Goal: Information Seeking & Learning: Learn about a topic

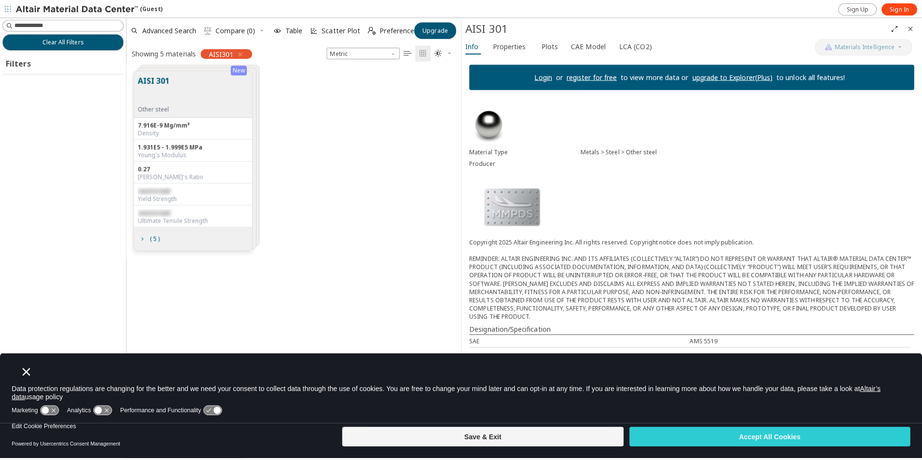
scroll to position [355, 324]
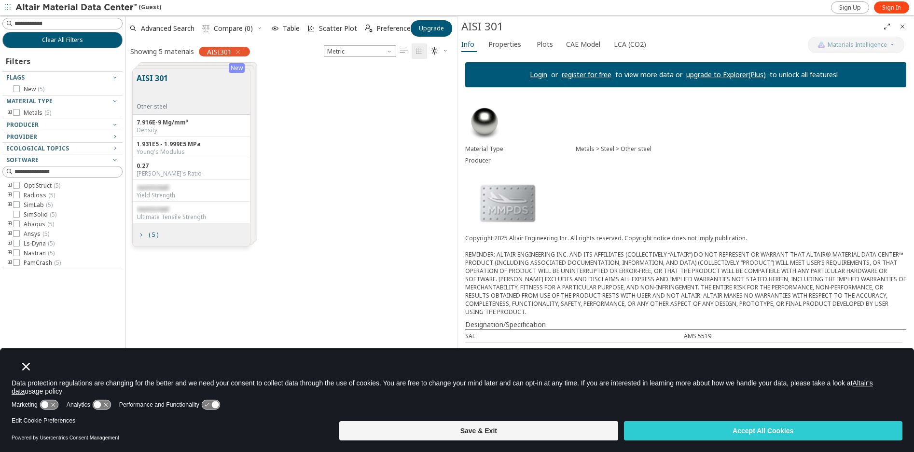
click at [174, 100] on div "AISI 301 Other steel" at bounding box center [191, 92] width 117 height 46
click at [175, 100] on div "AISI 301 Other steel" at bounding box center [191, 92] width 117 height 46
drag, startPoint x: 441, startPoint y: 314, endPoint x: 383, endPoint y: 274, distance: 70.5
click at [440, 313] on div "New AISI 301 Other steel 7.916E-9 Mg/mm³ Density 1.931E5 - 1.999E5 MPa Young's …" at bounding box center [290, 242] width 331 height 362
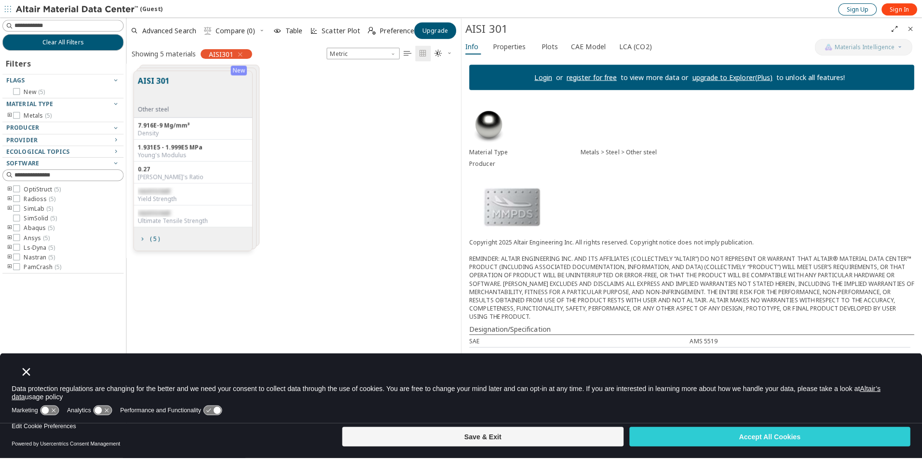
scroll to position [363, 329]
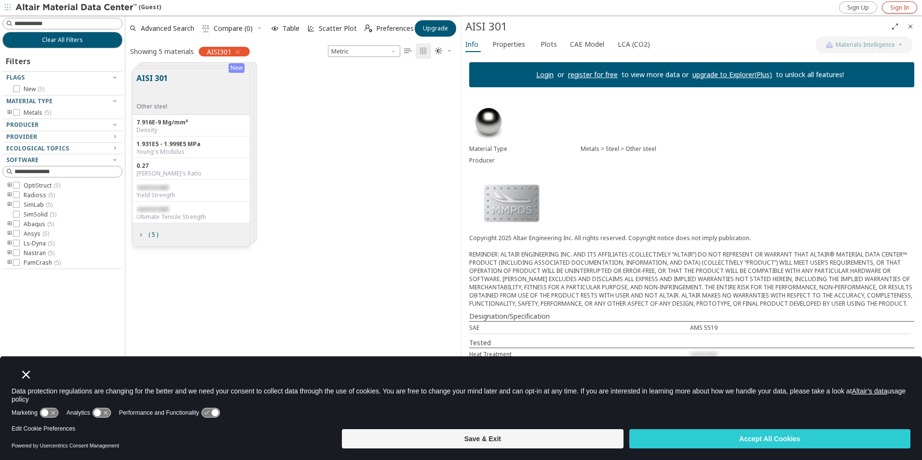
click at [895, 6] on span "Sign In" at bounding box center [900, 8] width 19 height 8
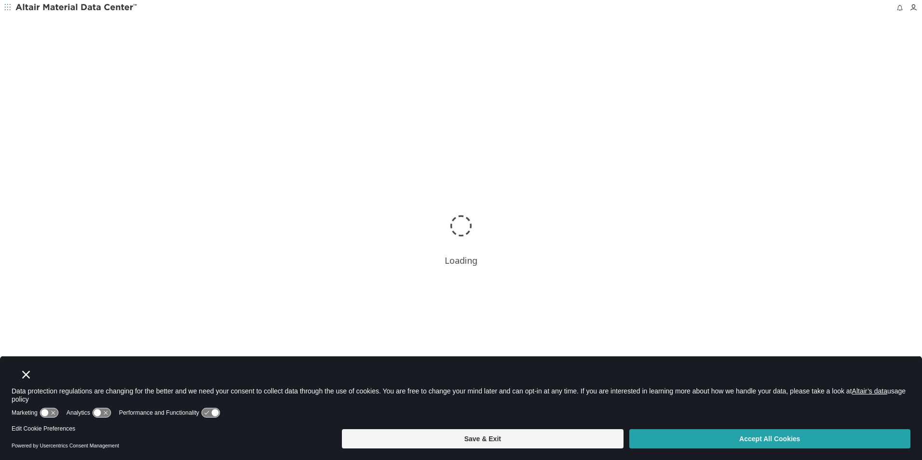
click at [767, 440] on button "Accept All Cookies" at bounding box center [770, 438] width 281 height 19
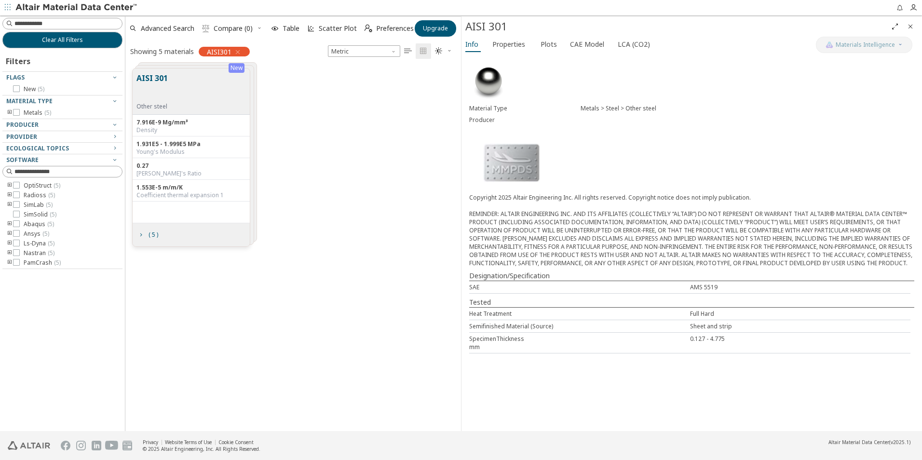
scroll to position [363, 329]
click at [209, 226] on div "( 5 )" at bounding box center [191, 234] width 117 height 23
drag, startPoint x: 209, startPoint y: 226, endPoint x: 232, endPoint y: 66, distance: 161.3
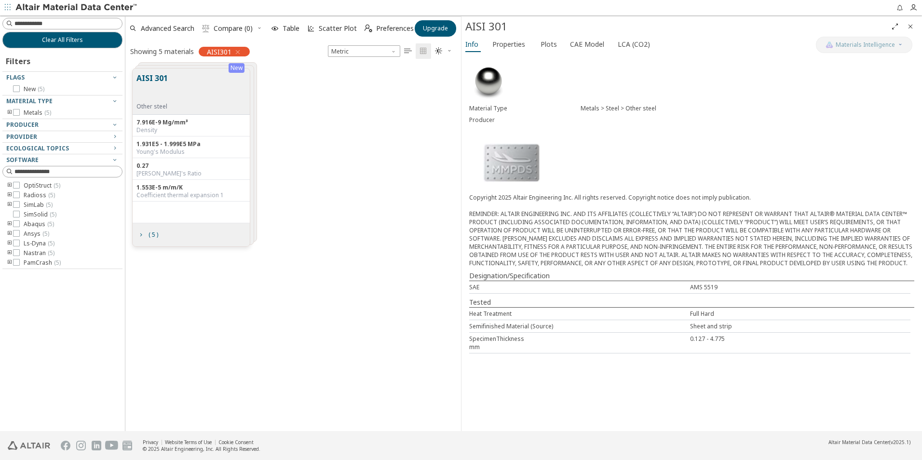
click at [232, 66] on div "New" at bounding box center [237, 68] width 16 height 10
click at [220, 50] on span "AISI301" at bounding box center [219, 51] width 25 height 9
click at [207, 77] on div "AISI 301 Other steel" at bounding box center [191, 92] width 117 height 46
click at [621, 47] on span "LCA (CO2)" at bounding box center [634, 44] width 32 height 15
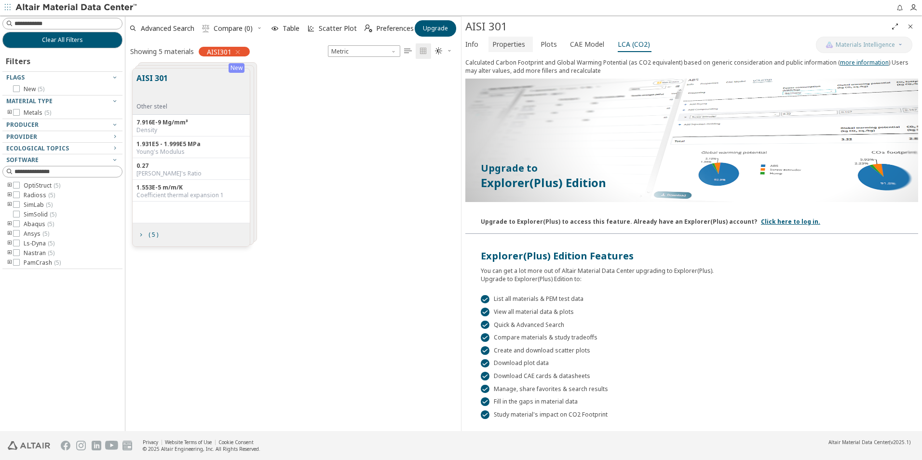
click at [495, 49] on span "Properties" at bounding box center [509, 44] width 33 height 15
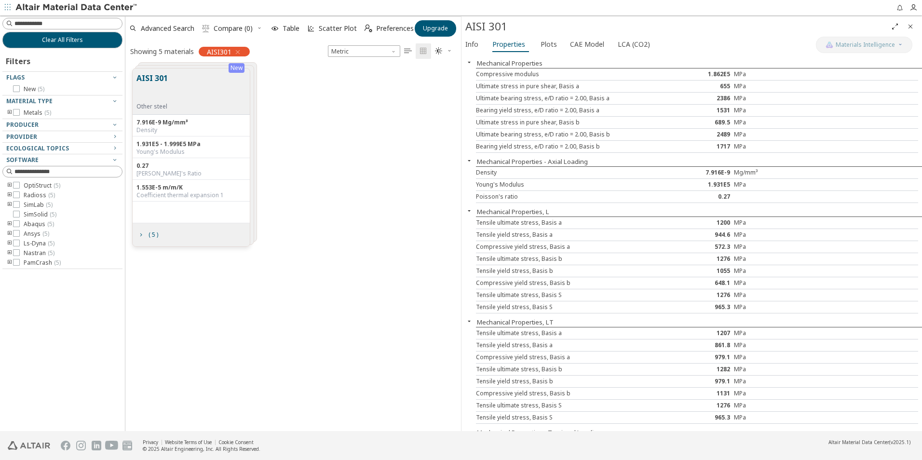
scroll to position [57, 0]
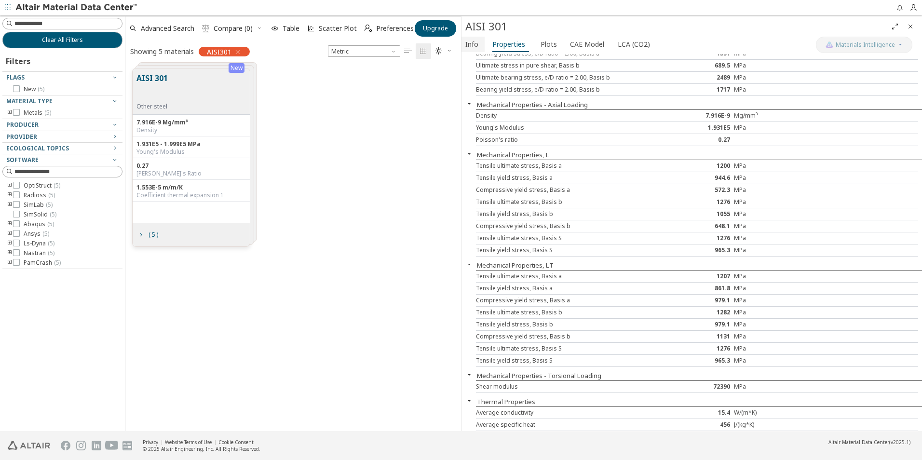
click at [475, 47] on span "Info" at bounding box center [472, 44] width 13 height 15
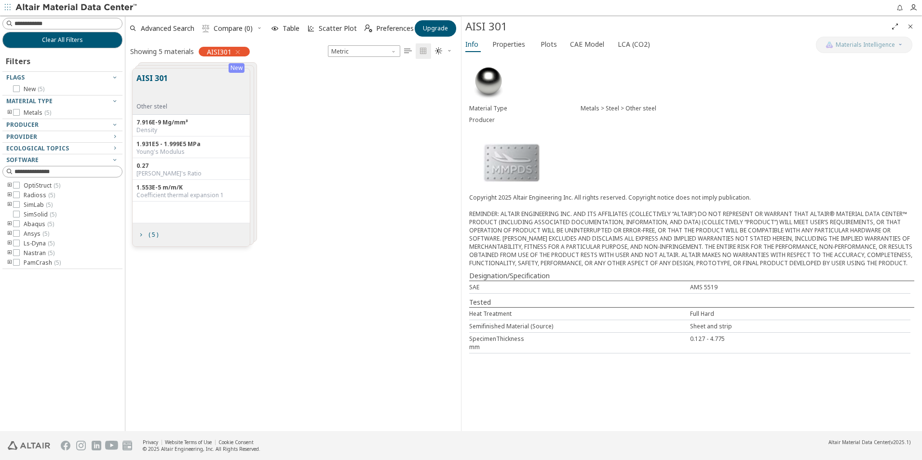
click at [488, 89] on img at bounding box center [488, 81] width 39 height 39
click at [911, 11] on icon "button" at bounding box center [914, 8] width 8 height 8
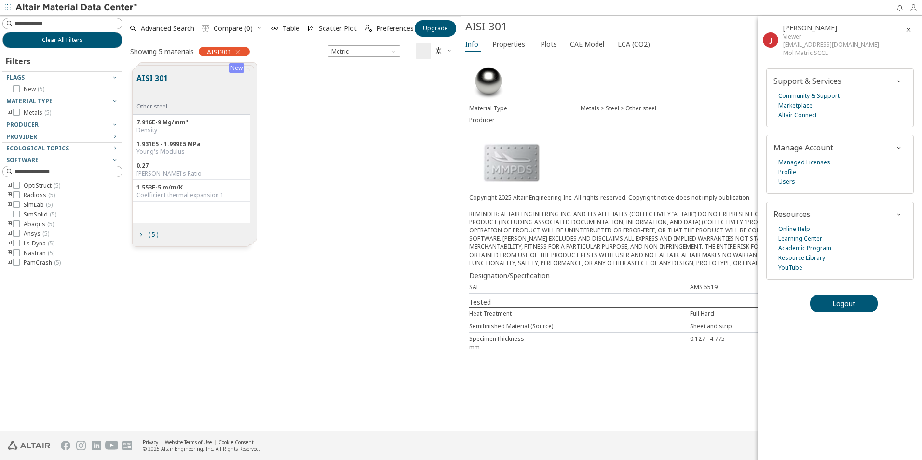
click at [911, 11] on icon "button" at bounding box center [914, 8] width 8 height 8
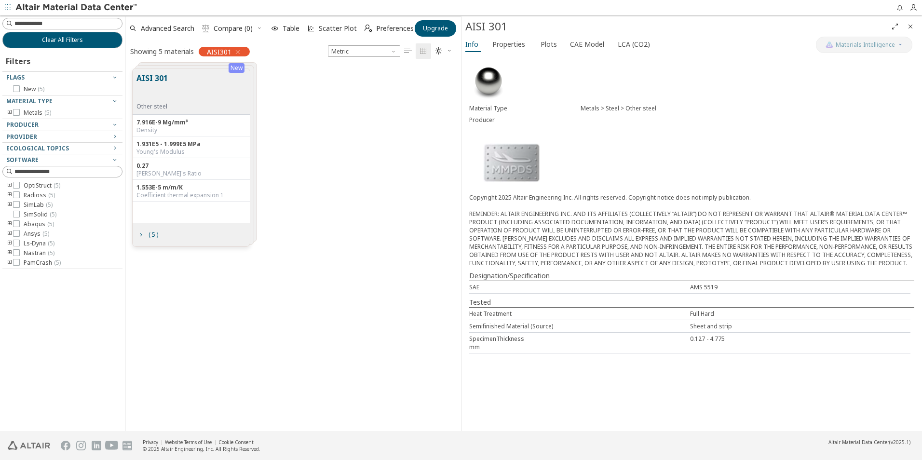
click at [901, 24] on button "Full Screen" at bounding box center [895, 26] width 15 height 15
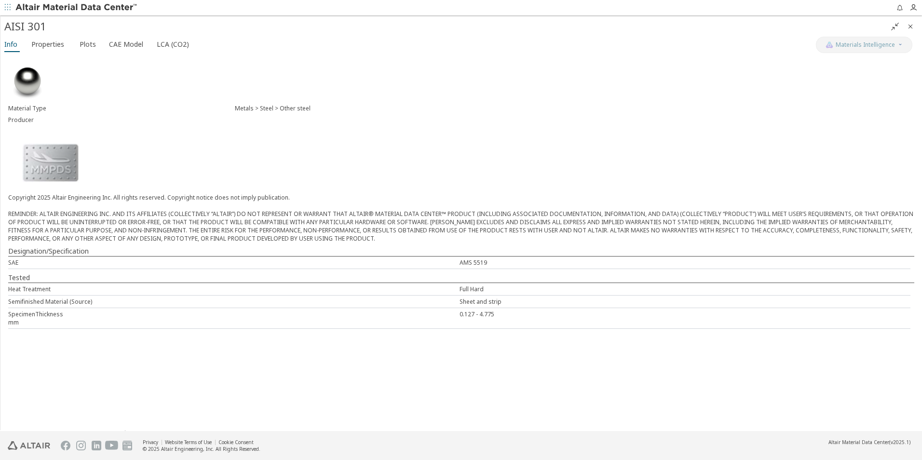
click at [901, 24] on button "" at bounding box center [895, 26] width 15 height 15
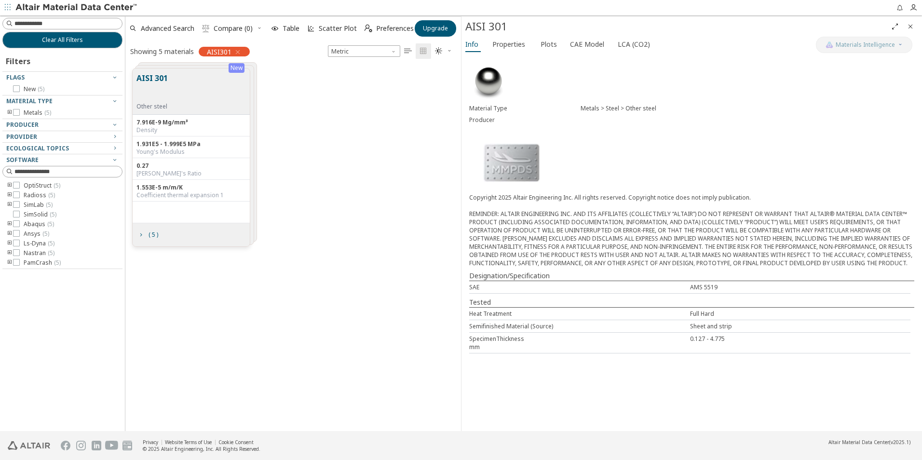
scroll to position [363, 329]
click at [530, 40] on div "Info Properties Plots CAE Model LCA (CO2)" at bounding box center [639, 46] width 355 height 18
click at [509, 46] on span "Properties" at bounding box center [509, 44] width 33 height 15
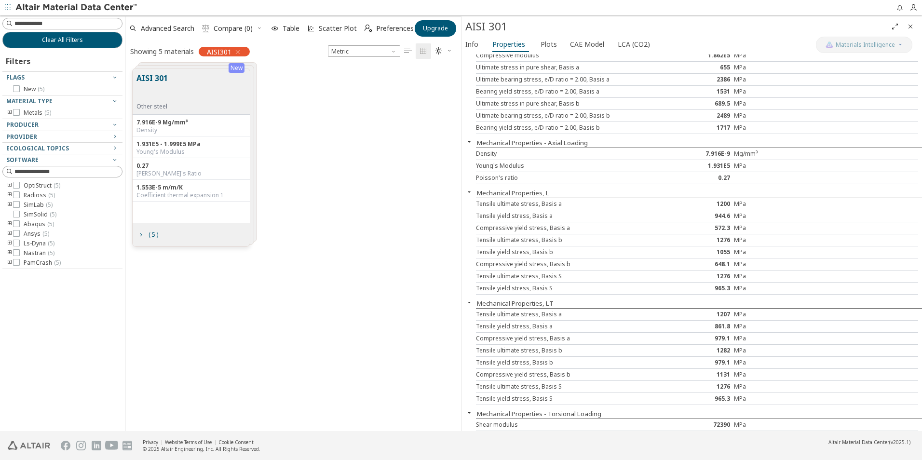
scroll to position [0, 0]
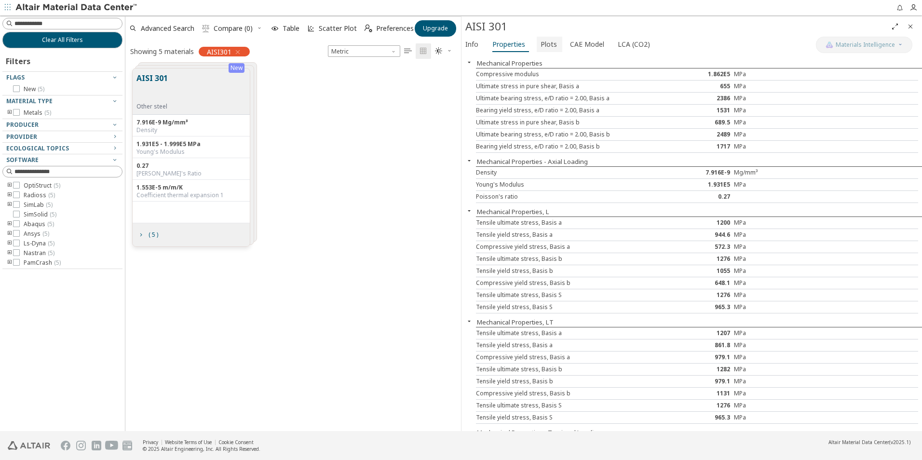
click at [542, 44] on span "Plots" at bounding box center [549, 44] width 16 height 15
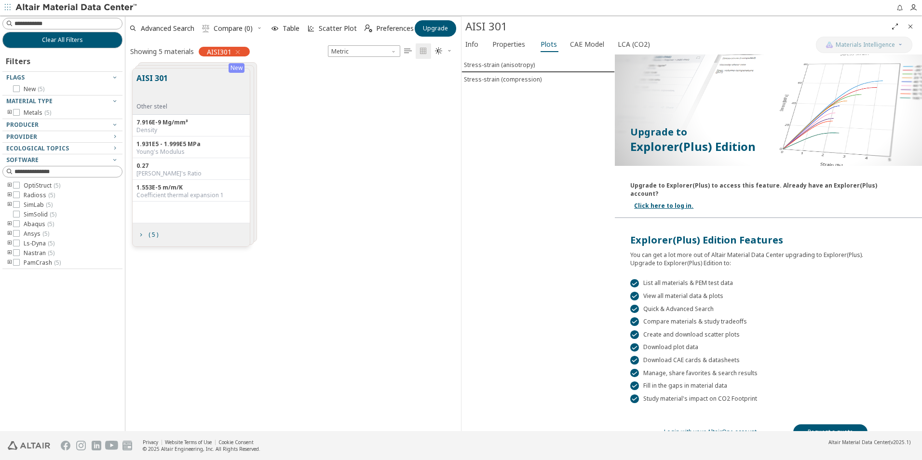
scroll to position [18, 0]
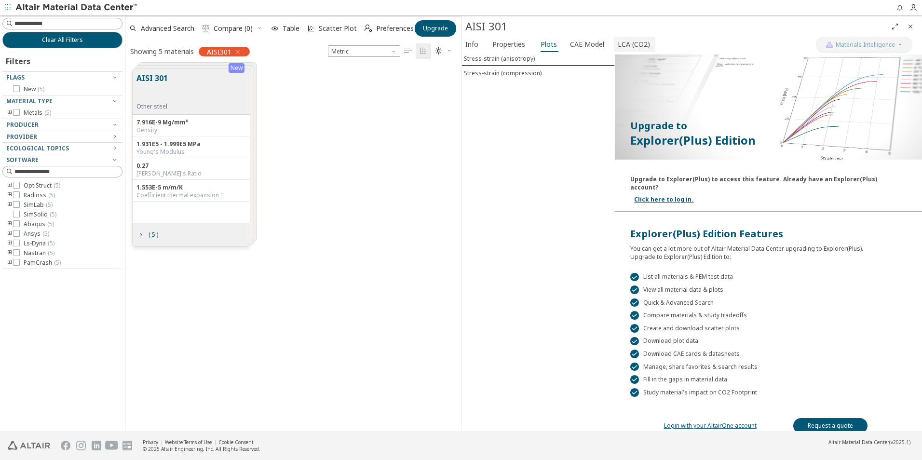
click at [618, 41] on span "LCA (CO2)" at bounding box center [634, 44] width 32 height 15
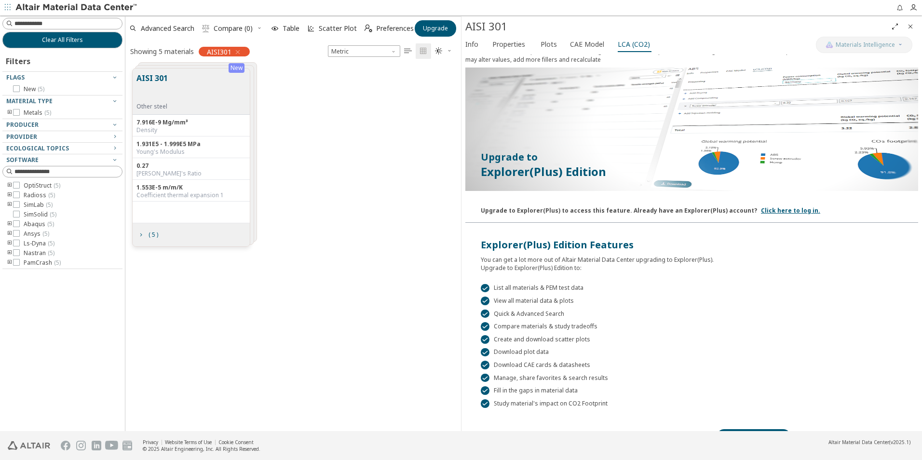
scroll to position [30, 0]
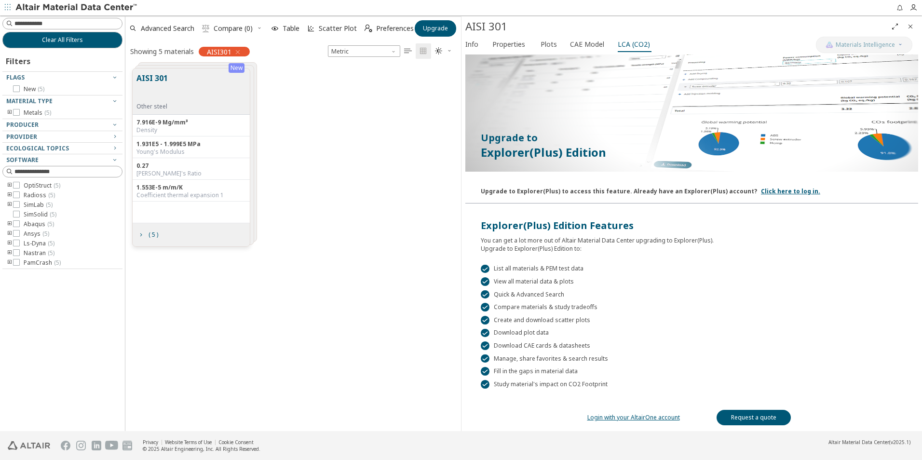
click at [639, 419] on link "Login with your AltairOne account" at bounding box center [634, 417] width 93 height 8
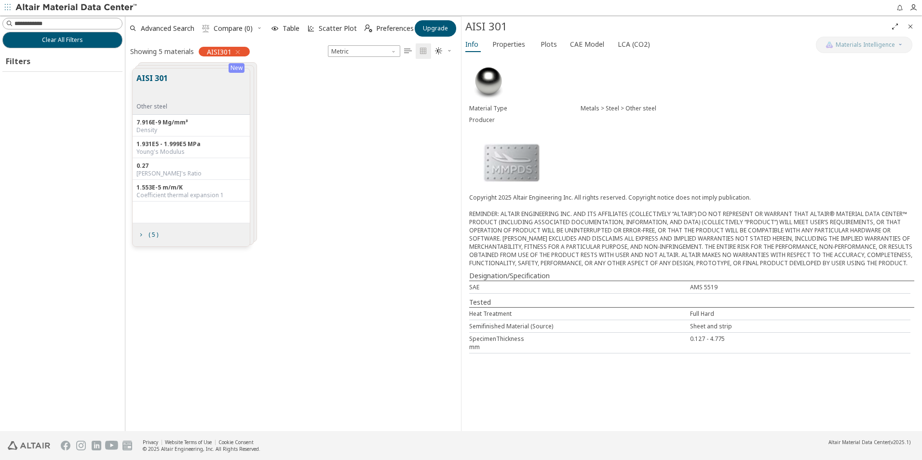
scroll to position [363, 329]
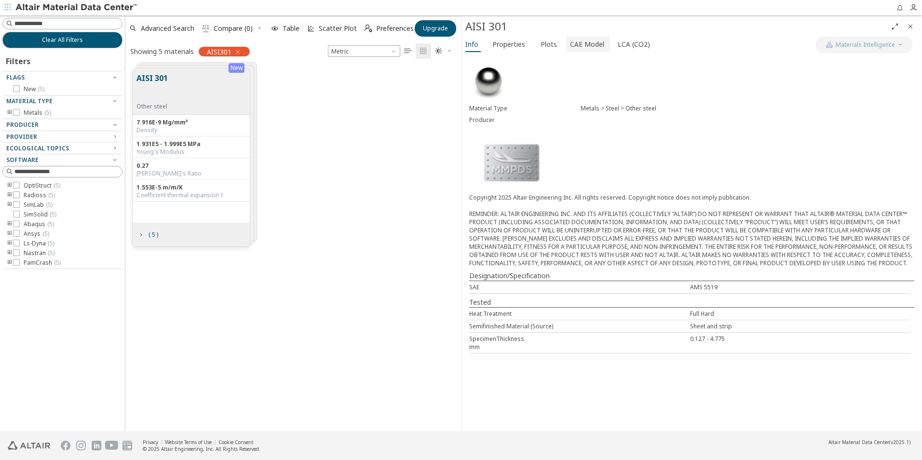
click at [578, 42] on span "CAE Model" at bounding box center [587, 44] width 34 height 15
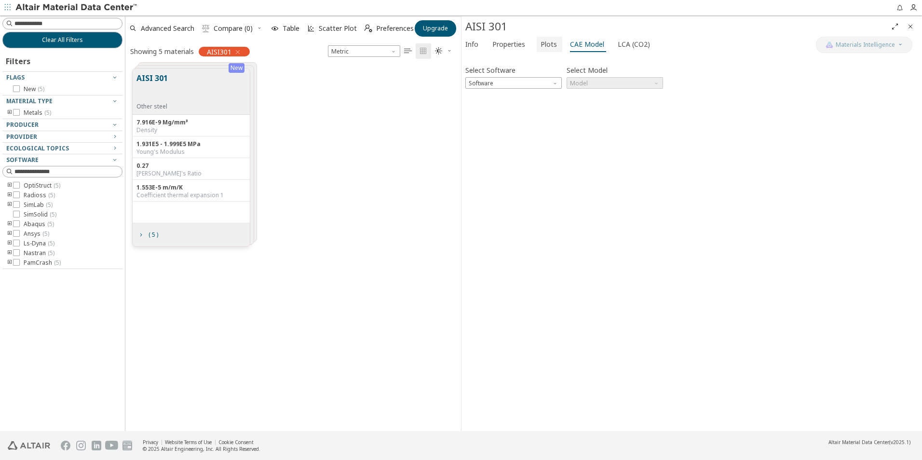
click at [550, 42] on span "Plots" at bounding box center [549, 44] width 16 height 15
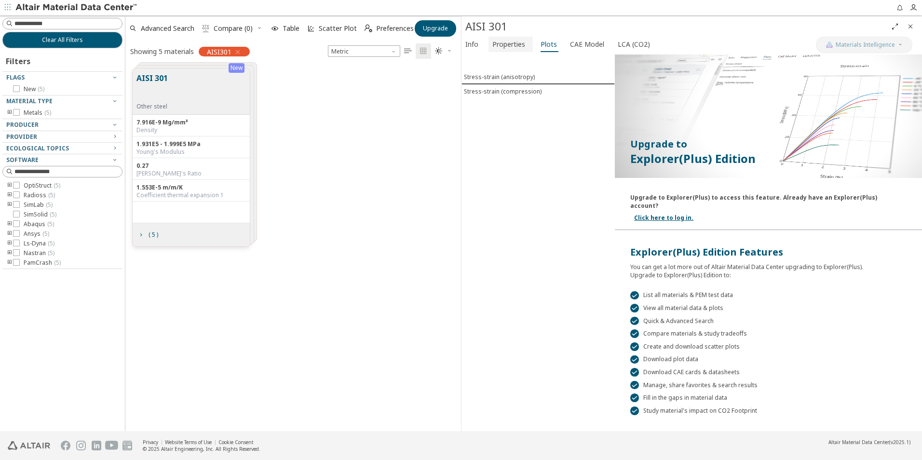
click at [501, 46] on span "Properties" at bounding box center [509, 44] width 33 height 15
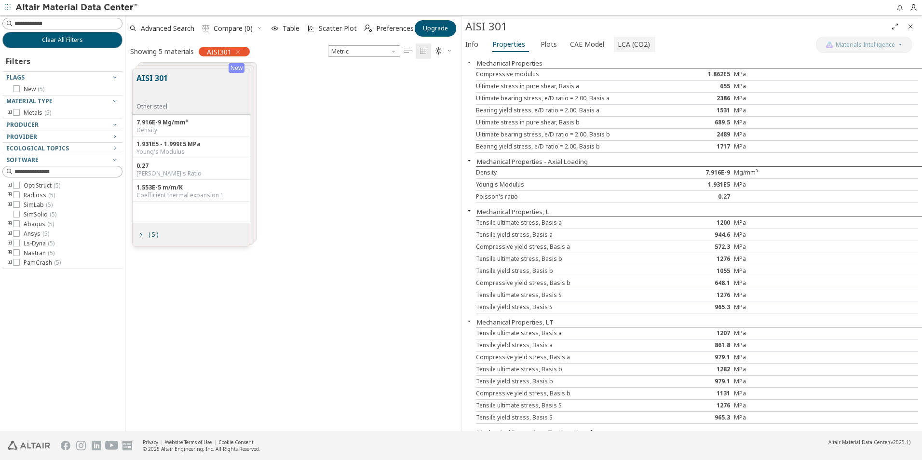
click at [629, 45] on span "LCA (CO2)" at bounding box center [634, 44] width 32 height 15
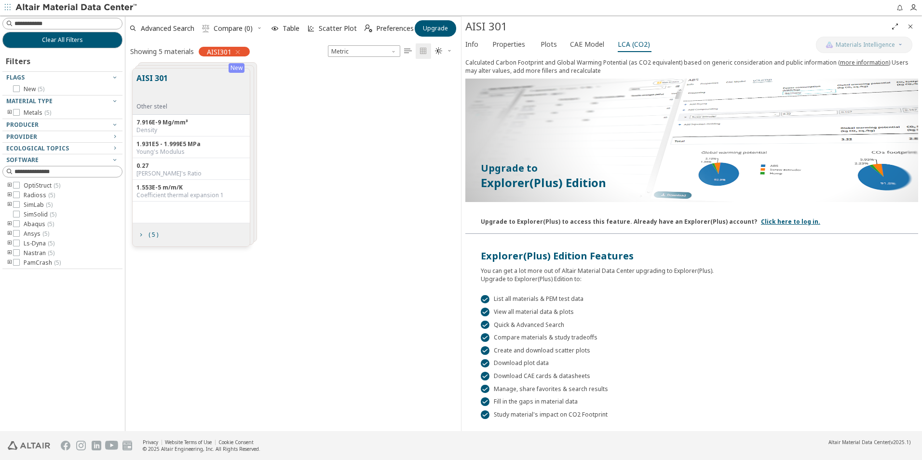
click at [851, 60] on link "more information" at bounding box center [864, 62] width 49 height 8
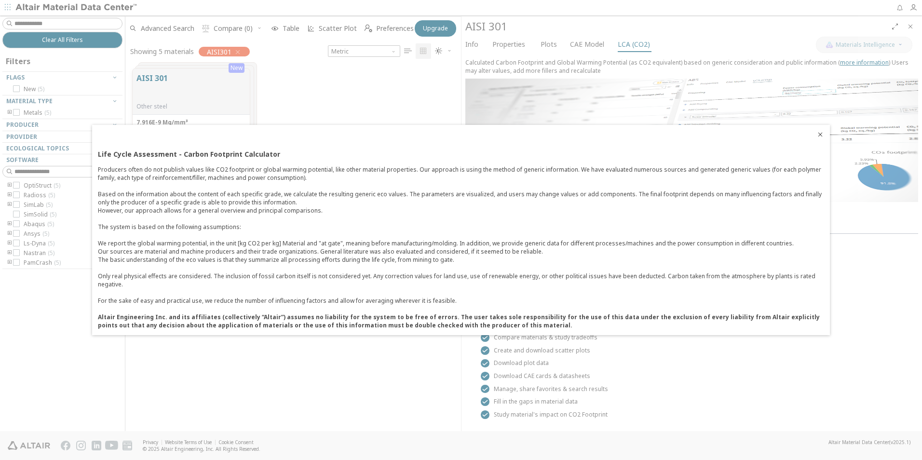
click at [337, 389] on div at bounding box center [461, 230] width 922 height 460
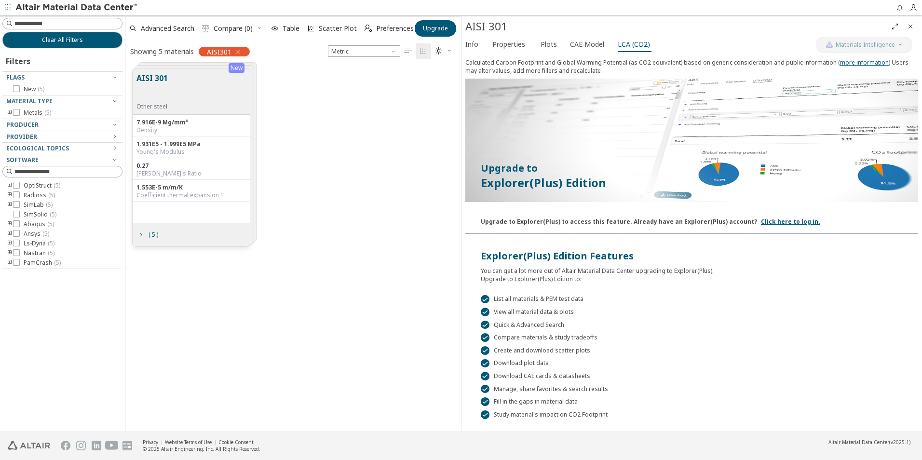
click at [221, 227] on div "( 5 )" at bounding box center [191, 234] width 117 height 23
drag, startPoint x: 221, startPoint y: 227, endPoint x: 261, endPoint y: 395, distance: 172.5
click at [261, 395] on div "New AISI 301 Other steel 7.916E-9 Mg/mm³ Density 1.931E5 - 1.999E5 MPa Young's …" at bounding box center [293, 246] width 336 height 370
click at [410, 51] on icon "" at bounding box center [408, 51] width 8 height 8
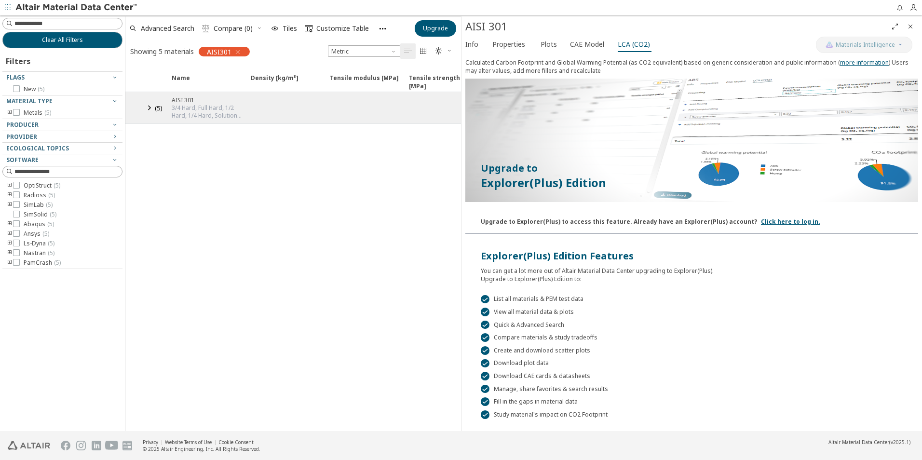
click at [150, 108] on icon at bounding box center [149, 108] width 12 height 12
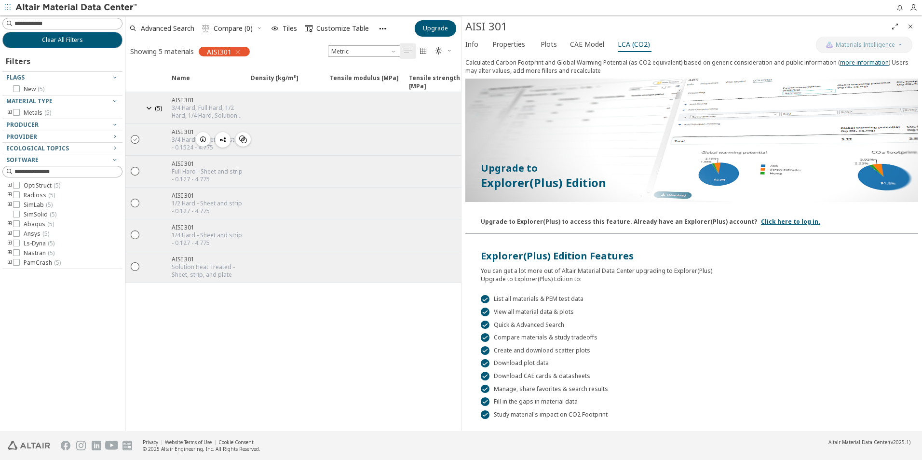
click at [136, 139] on icon "" at bounding box center [135, 139] width 9 height 9
click at [385, 30] on icon "button" at bounding box center [383, 29] width 8 height 8
click at [445, 25] on span "Upgrade" at bounding box center [435, 29] width 25 height 8
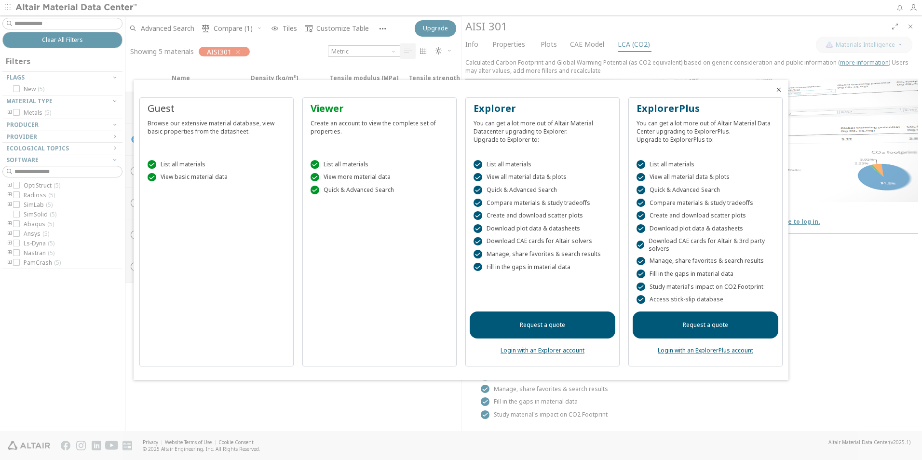
click at [378, 234] on div "Viewer Create an account to view the complete set of properties.  List all mat…" at bounding box center [380, 231] width 154 height 269
click at [540, 41] on div at bounding box center [461, 230] width 922 height 460
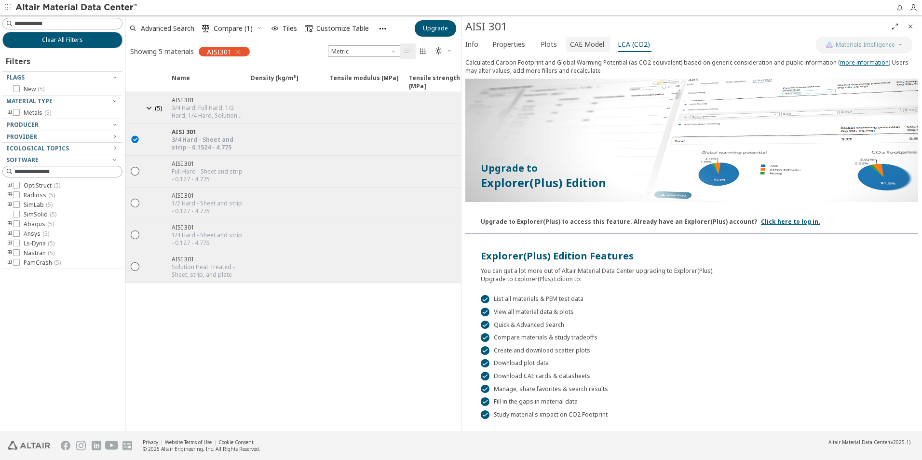
click at [566, 44] on button "CAE Model" at bounding box center [588, 44] width 44 height 15
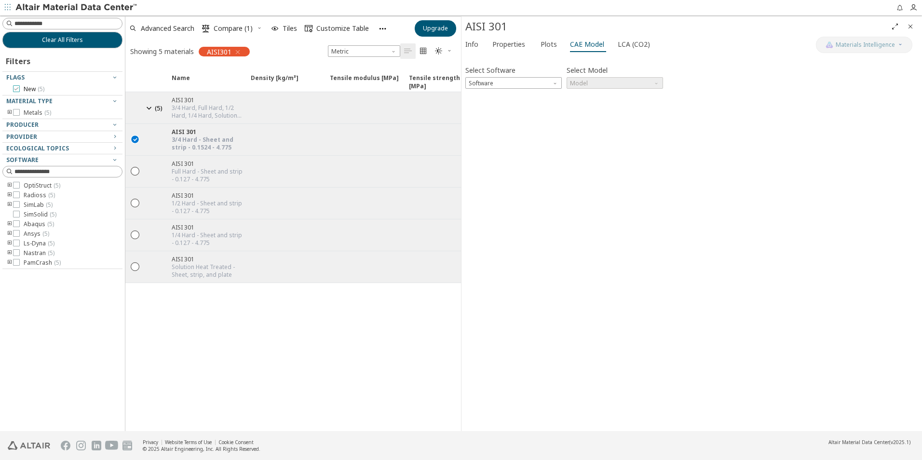
click at [17, 90] on icon at bounding box center [16, 88] width 7 height 7
click at [246, 138] on icon "" at bounding box center [243, 140] width 8 height 8
click at [257, 151] on span "Similar Mechanical Properties" at bounding box center [286, 154] width 93 height 15
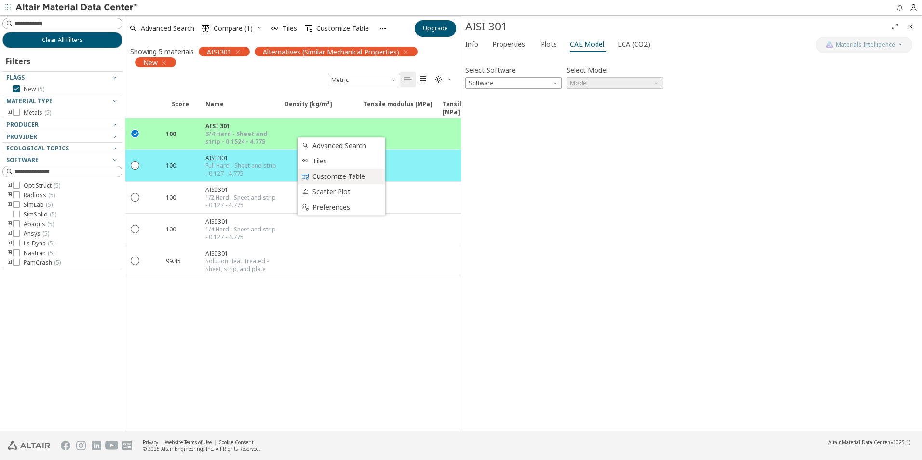
click at [334, 177] on span "Customize Table" at bounding box center [346, 176] width 67 height 15
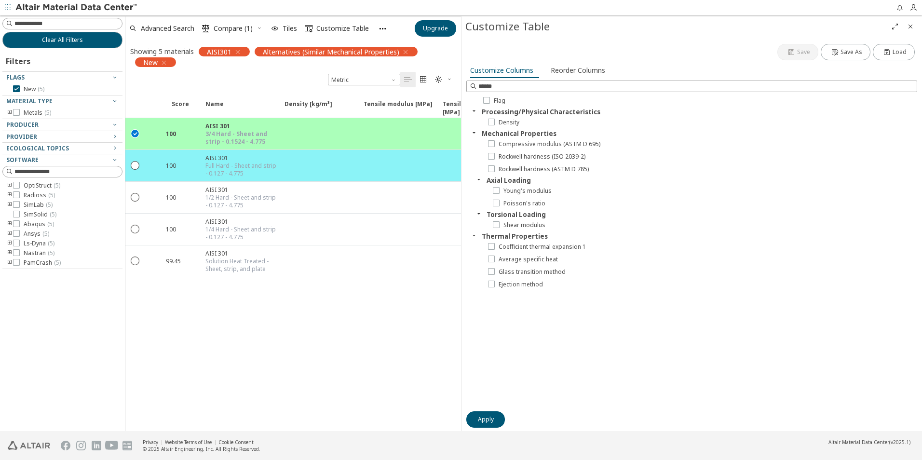
click at [491, 118] on div "Density" at bounding box center [702, 122] width 432 height 13
click at [492, 121] on icon at bounding box center [491, 121] width 7 height 7
click at [492, 145] on icon at bounding box center [491, 143] width 7 height 7
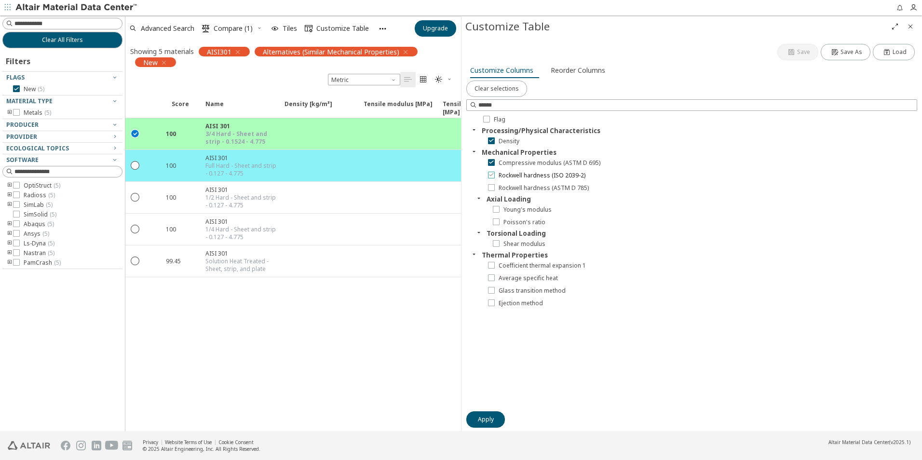
click at [494, 176] on icon at bounding box center [491, 174] width 7 height 7
click at [492, 188] on icon at bounding box center [491, 187] width 7 height 7
click at [496, 210] on icon at bounding box center [496, 209] width 7 height 7
click at [497, 221] on icon at bounding box center [496, 221] width 7 height 7
click at [496, 247] on div at bounding box center [496, 243] width 7 height 7
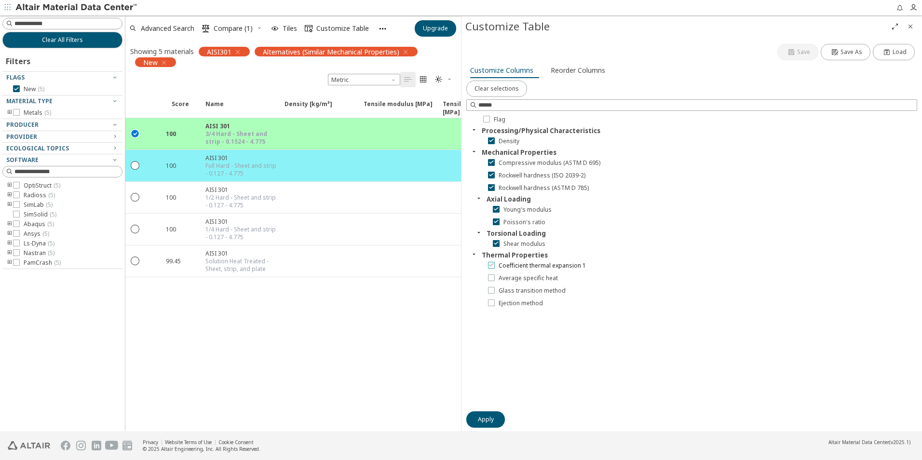
click at [491, 267] on icon at bounding box center [491, 264] width 7 height 7
click at [492, 280] on icon at bounding box center [491, 277] width 7 height 7
click at [492, 290] on icon at bounding box center [491, 290] width 7 height 7
click at [492, 303] on icon at bounding box center [491, 302] width 7 height 7
click at [484, 120] on icon at bounding box center [486, 118] width 7 height 7
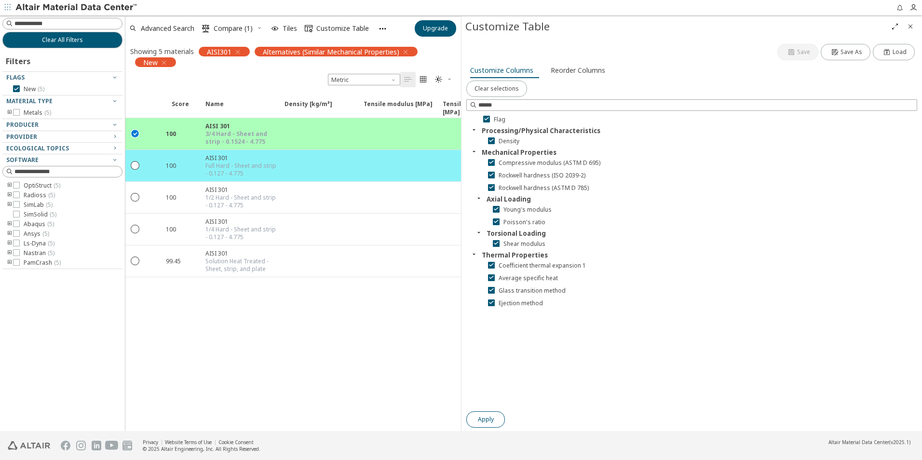
click at [487, 419] on span "Apply" at bounding box center [486, 420] width 16 height 8
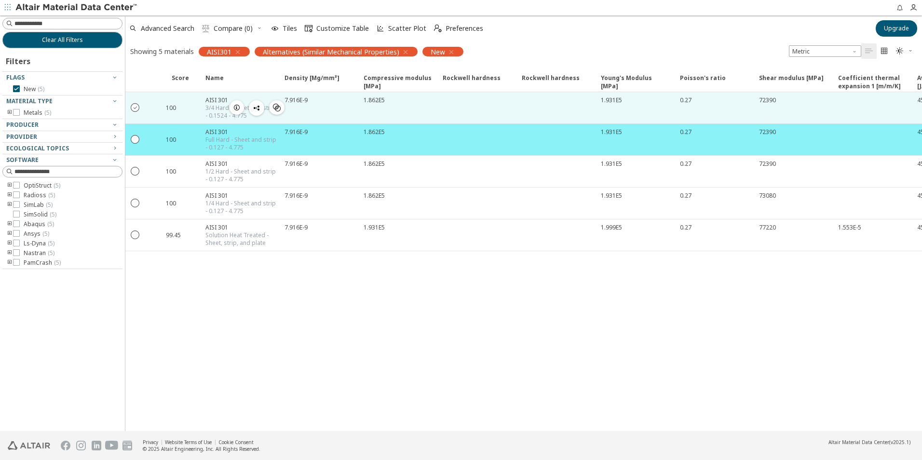
click at [137, 107] on icon "" at bounding box center [135, 107] width 9 height 9
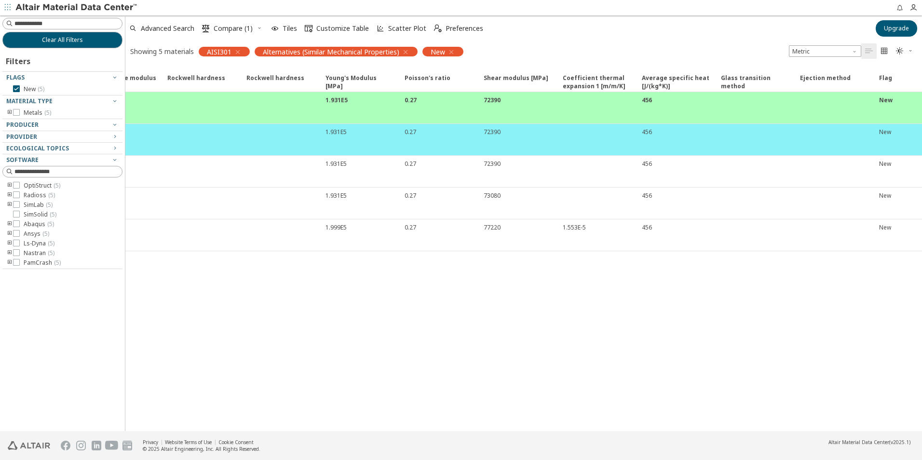
scroll to position [0, 306]
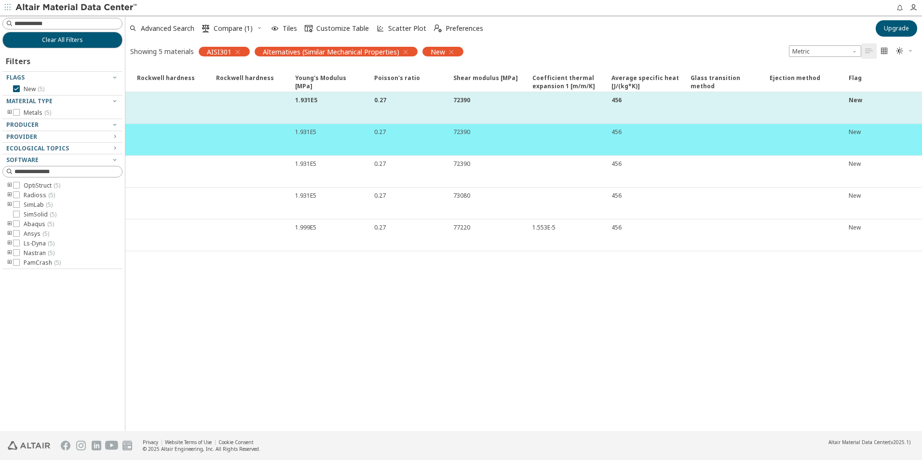
click at [763, 116] on div at bounding box center [724, 107] width 79 height 31
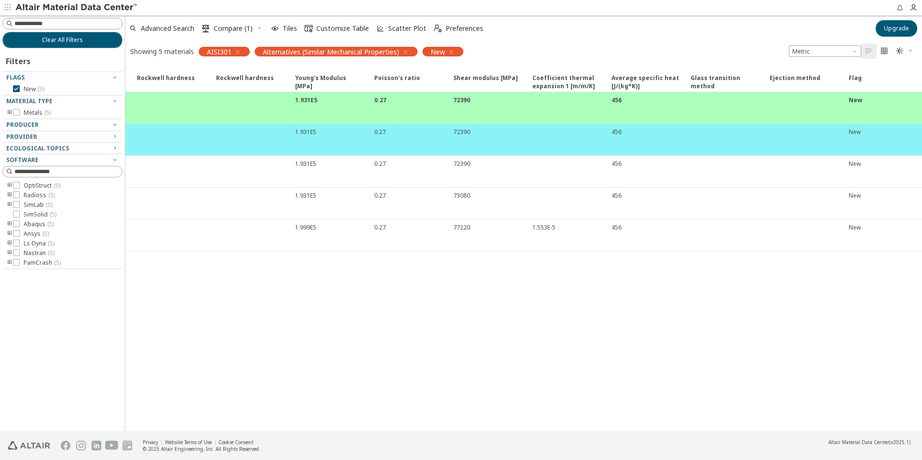
click at [517, 354] on div "Score Name Density [Mg/mm³] Density [Mg/mm³] Compressive modulus [MPa] Compress…" at bounding box center [218, 248] width 797 height 365
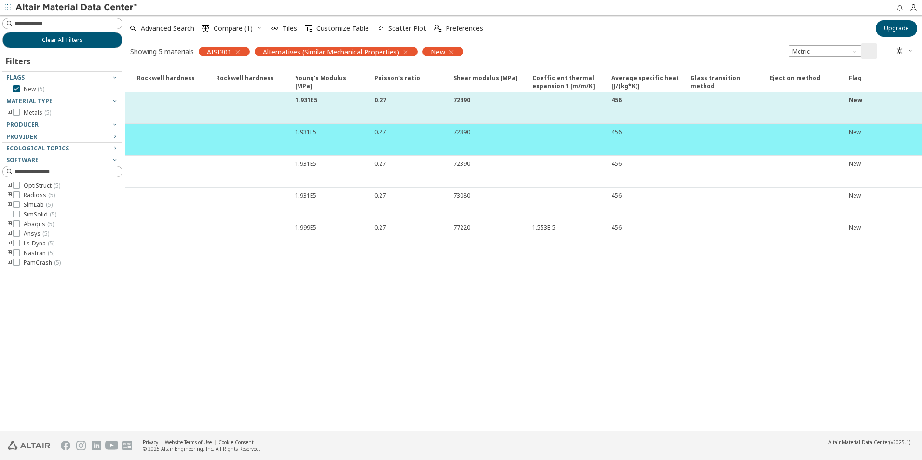
click at [867, 102] on div "New" at bounding box center [885, 100] width 73 height 8
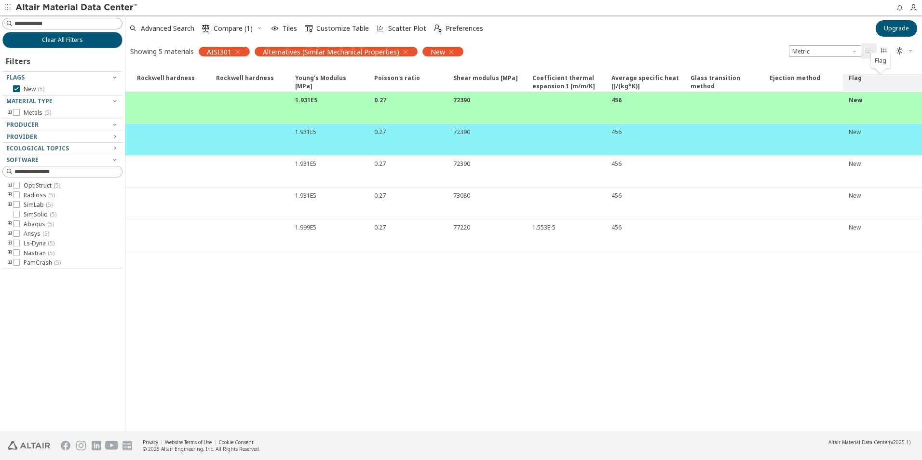
click at [853, 84] on span "Flag" at bounding box center [855, 82] width 13 height 17
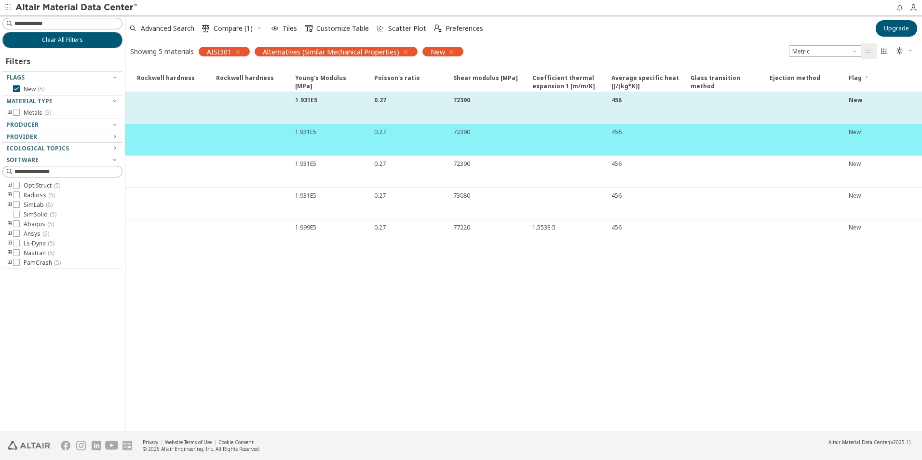
click at [853, 98] on div "New" at bounding box center [856, 100] width 14 height 8
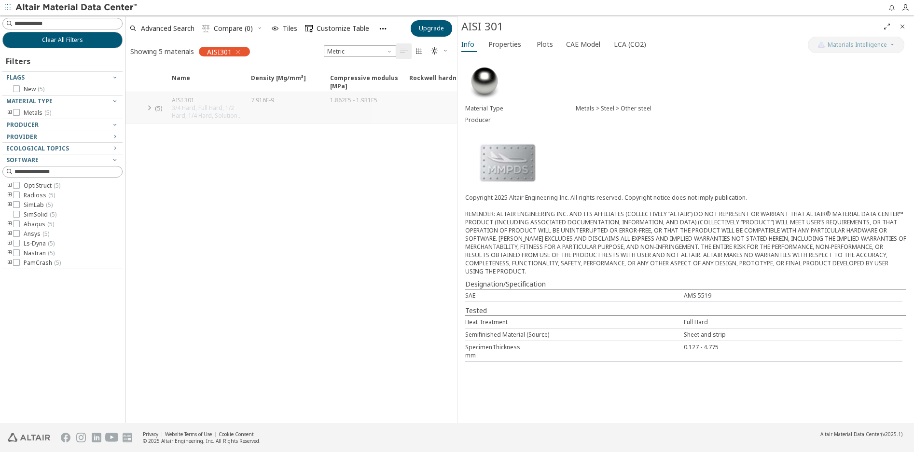
click at [149, 112] on icon at bounding box center [149, 108] width 12 height 12
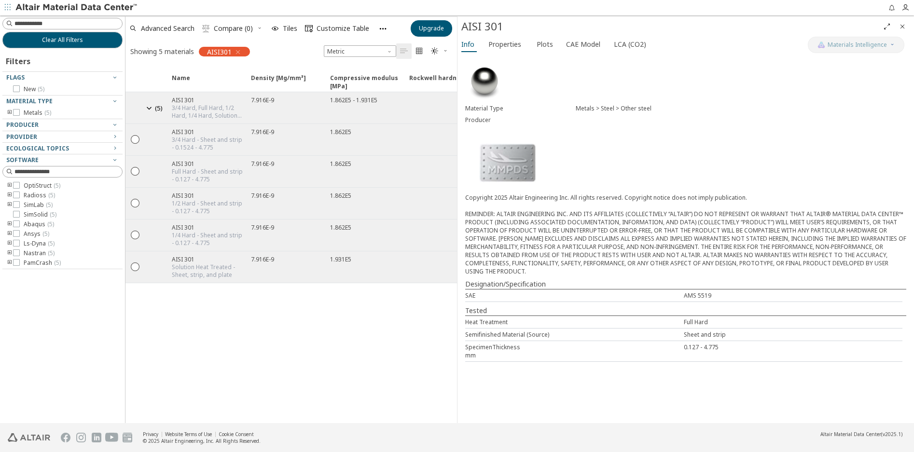
click at [885, 26] on icon "Full Screen" at bounding box center [887, 27] width 8 height 8
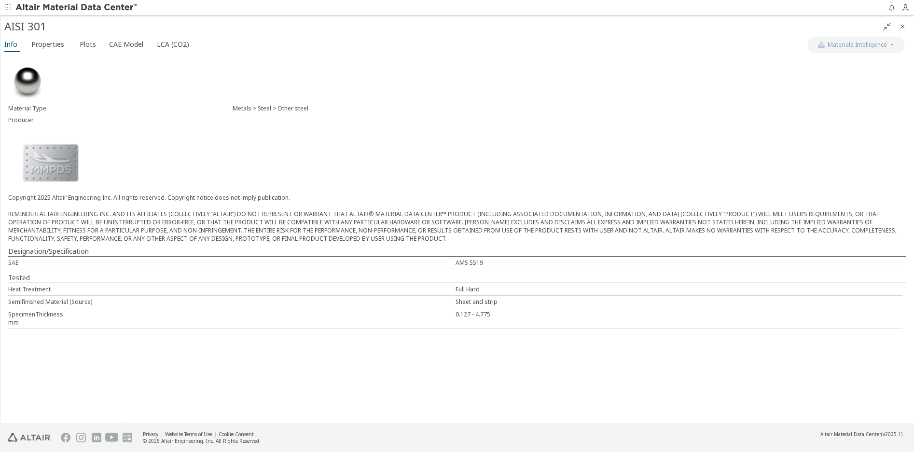
click at [885, 26] on icon "" at bounding box center [887, 27] width 8 height 8
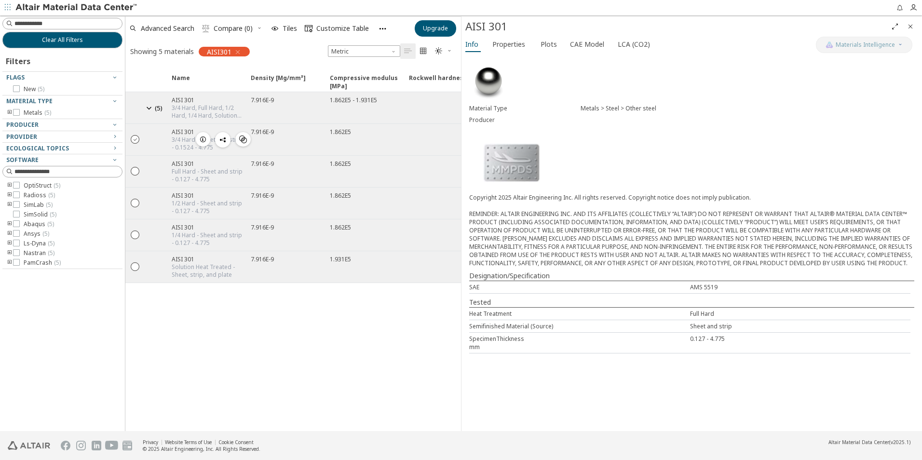
click at [135, 140] on icon "" at bounding box center [135, 139] width 9 height 9
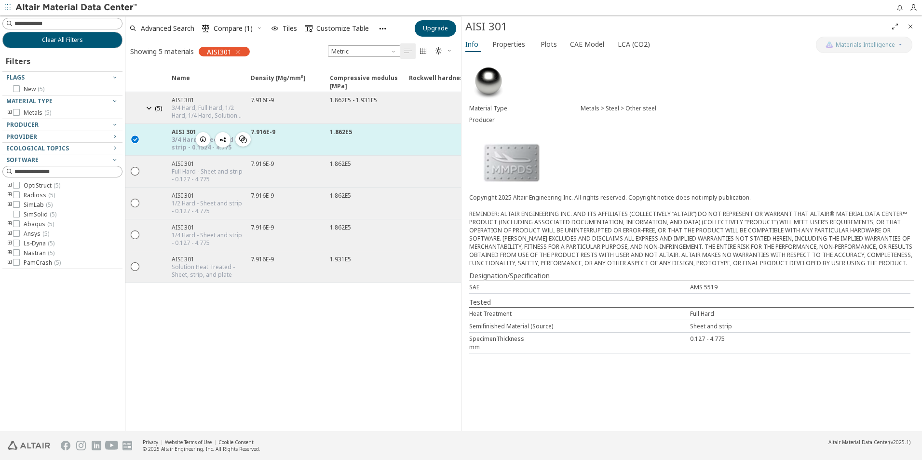
click at [395, 144] on div "1.862E5" at bounding box center [363, 139] width 79 height 31
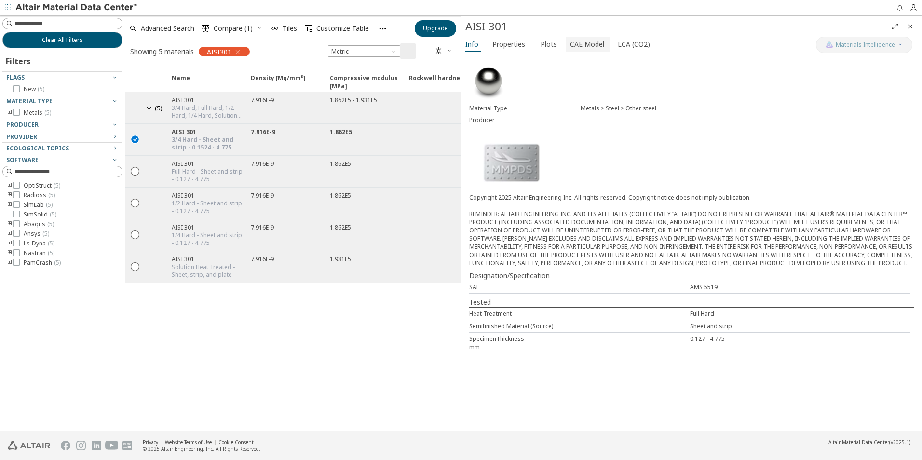
click at [587, 46] on span "CAE Model" at bounding box center [587, 44] width 34 height 15
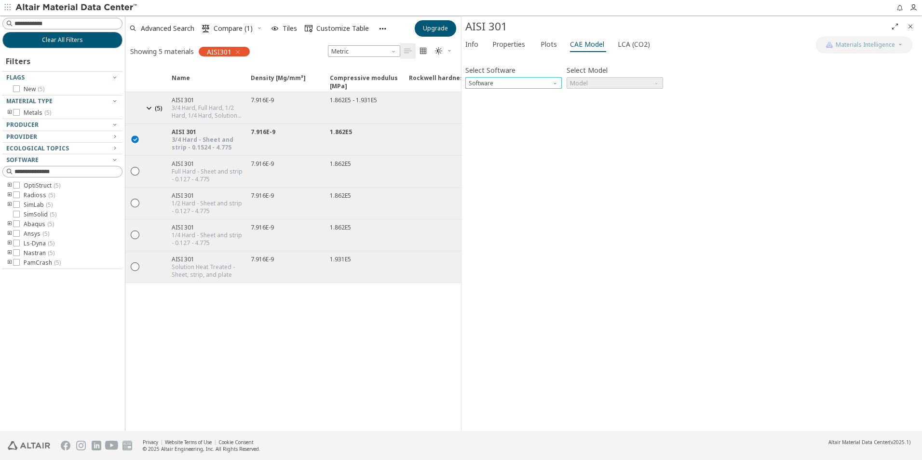
click at [558, 85] on span "Software" at bounding box center [556, 81] width 8 height 8
click at [556, 83] on span "Software" at bounding box center [556, 81] width 8 height 8
click at [654, 88] on span "Model" at bounding box center [615, 83] width 96 height 12
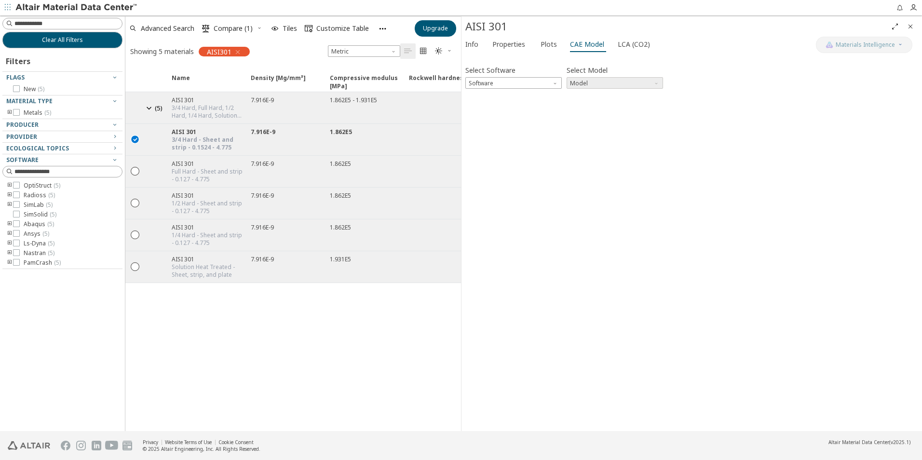
click at [655, 82] on span "Model" at bounding box center [658, 81] width 8 height 8
click at [657, 84] on span "Model" at bounding box center [658, 81] width 8 height 8
click at [666, 150] on div "Select Software Software Select Model Model Invalid data. Please check your inp…" at bounding box center [692, 242] width 453 height 369
click at [468, 46] on span "Info" at bounding box center [472, 44] width 13 height 15
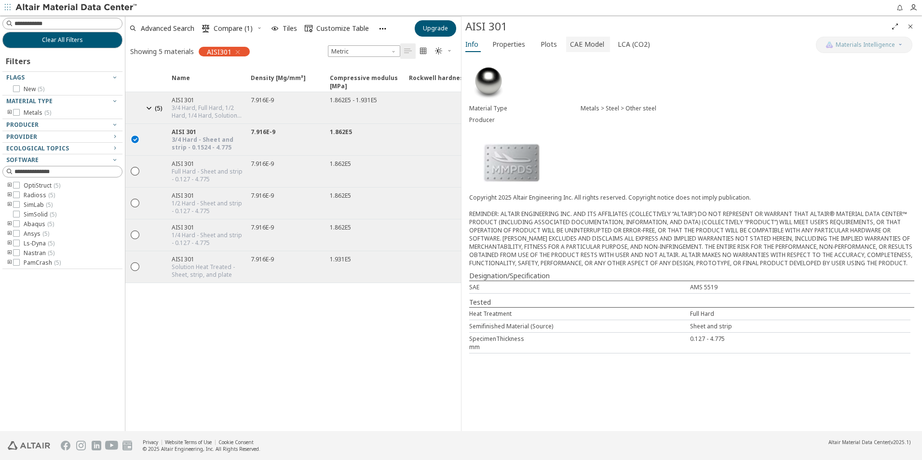
click at [592, 41] on span "CAE Model" at bounding box center [587, 44] width 34 height 15
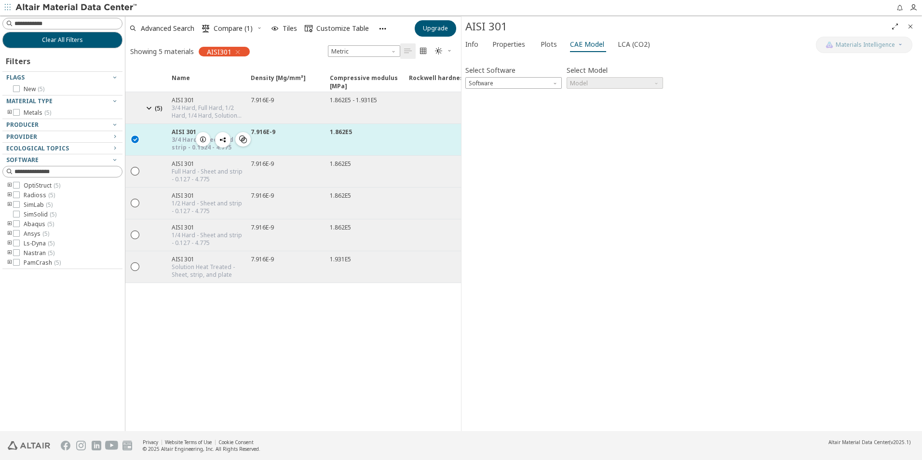
click at [288, 135] on div "7.916E-9" at bounding box center [287, 132] width 73 height 8
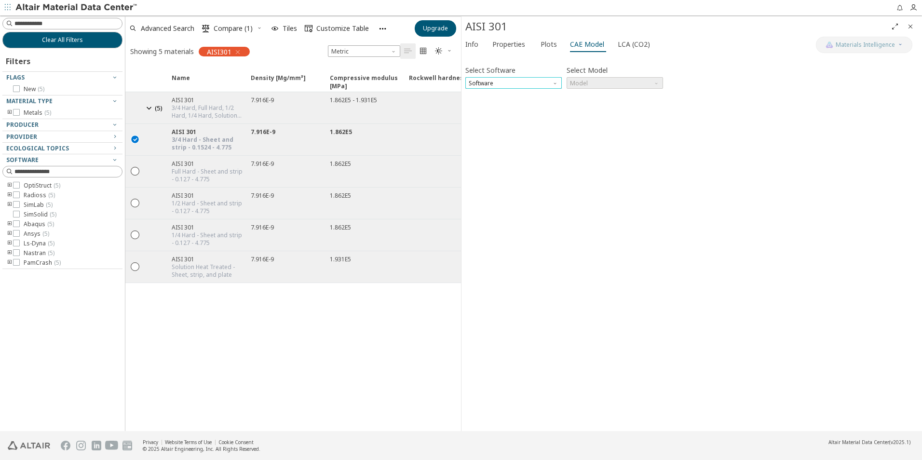
click at [559, 86] on span "Software" at bounding box center [514, 83] width 96 height 12
click at [660, 80] on span "Model" at bounding box center [658, 81] width 8 height 8
click at [556, 86] on span "Software" at bounding box center [514, 83] width 96 height 12
click at [644, 153] on div "Select Software Software Select Model Model Invalid data. Please check your inp…" at bounding box center [692, 242] width 453 height 369
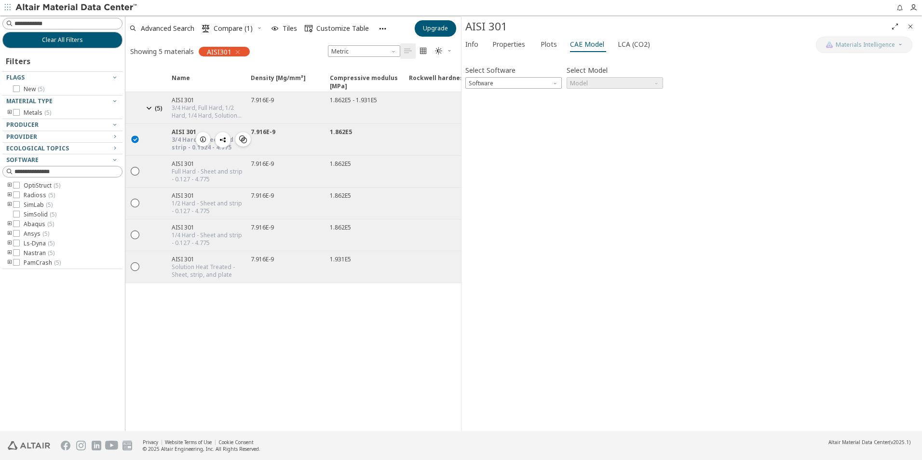
click at [133, 140] on icon "" at bounding box center [135, 139] width 9 height 9
click at [136, 171] on icon "" at bounding box center [135, 170] width 9 height 9
click at [553, 83] on span "Software" at bounding box center [556, 81] width 8 height 8
click at [556, 88] on span "Software" at bounding box center [514, 83] width 96 height 12
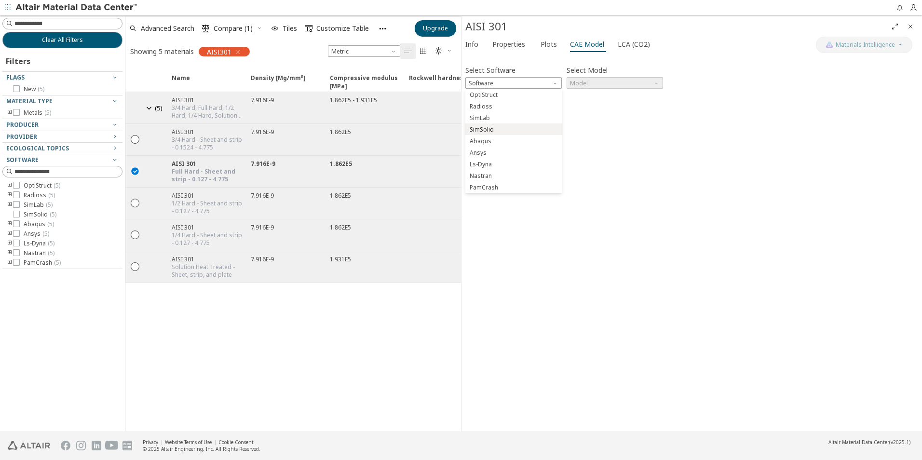
click at [517, 133] on button "SimSolid" at bounding box center [514, 130] width 96 height 12
click at [658, 89] on div "Select Software SimSolid Select Model Model Invalid data. Please check your inp…" at bounding box center [692, 242] width 453 height 369
click at [658, 84] on span "Model" at bounding box center [658, 81] width 8 height 8
click at [648, 96] on span "SimSolid Card" at bounding box center [615, 95] width 89 height 7
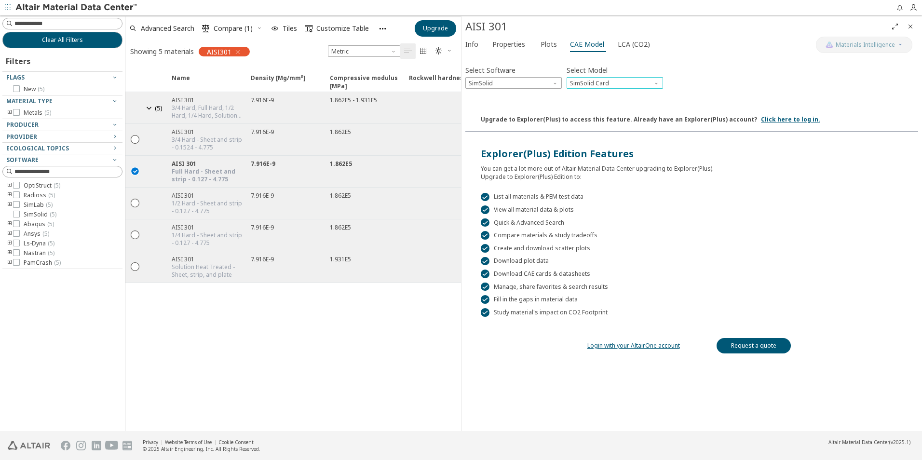
scroll to position [49, 0]
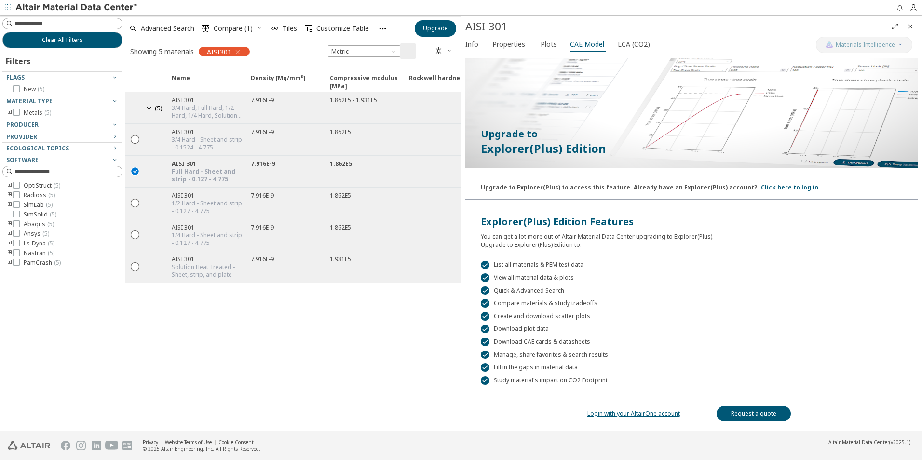
click at [635, 416] on link "Login with your AltairOne account" at bounding box center [634, 414] width 93 height 8
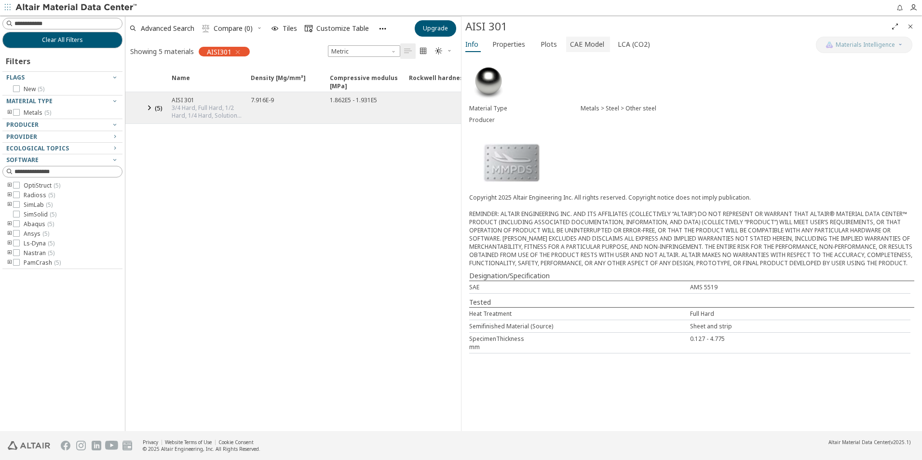
click at [586, 45] on span "CAE Model" at bounding box center [587, 44] width 34 height 15
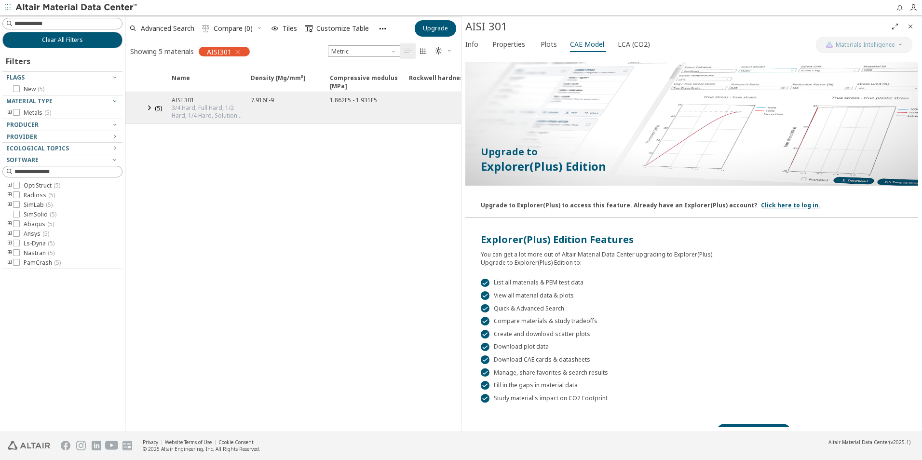
scroll to position [49, 0]
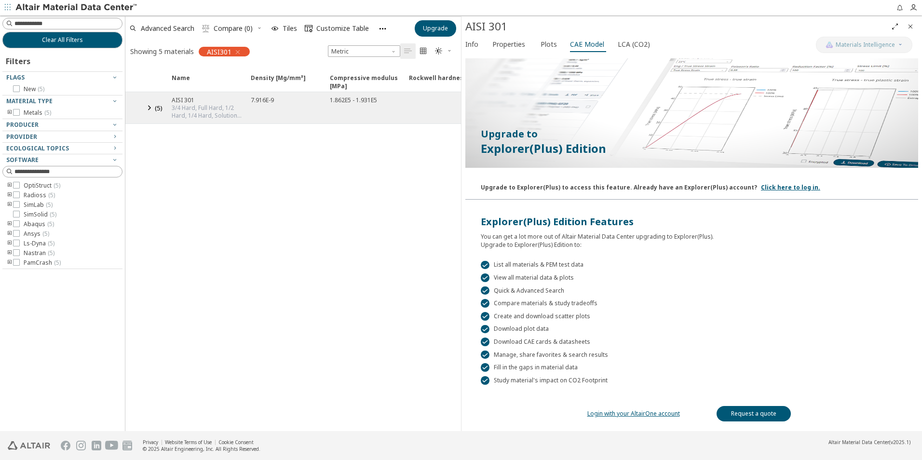
click at [757, 415] on link "Request a quote" at bounding box center [754, 413] width 74 height 15
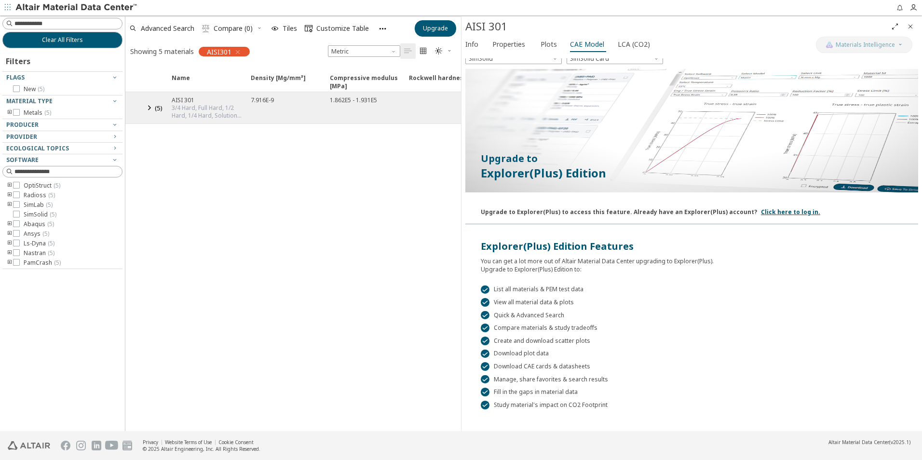
scroll to position [0, 0]
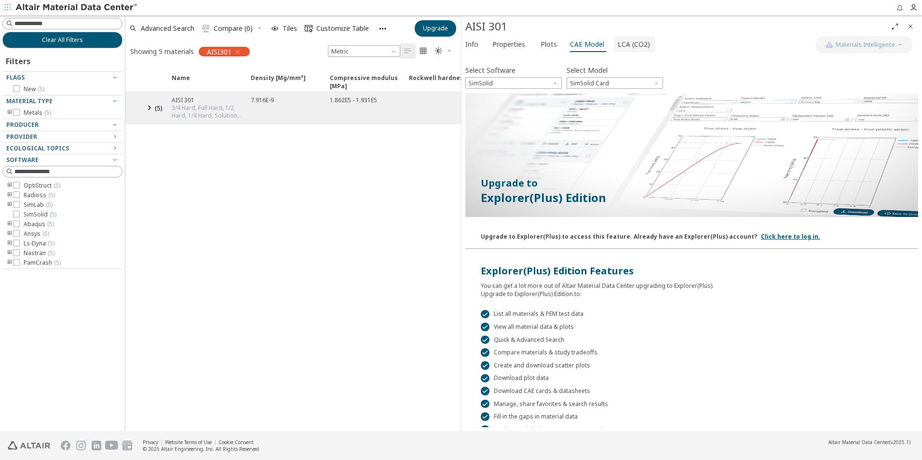
click at [619, 44] on span "LCA (CO2)" at bounding box center [634, 44] width 32 height 15
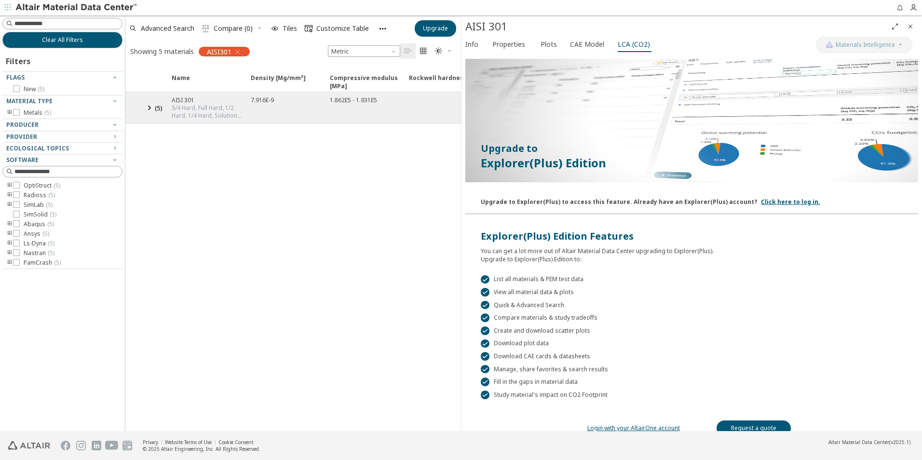
scroll to position [30, 0]
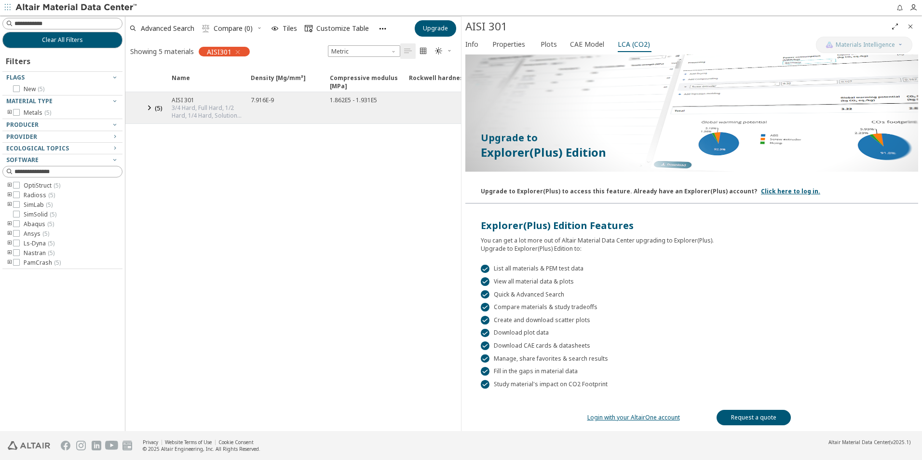
click at [748, 421] on link "Request a quote" at bounding box center [754, 417] width 74 height 15
click at [150, 110] on icon at bounding box center [149, 108] width 12 height 12
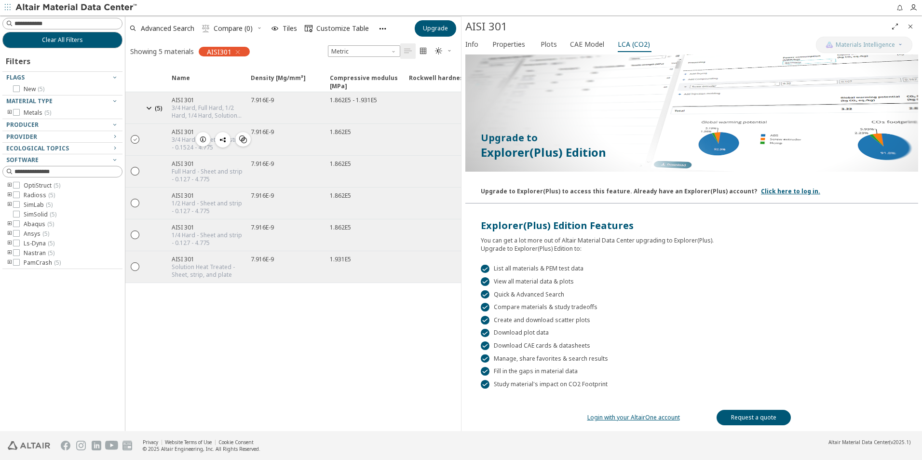
click at [132, 139] on icon "" at bounding box center [135, 139] width 9 height 9
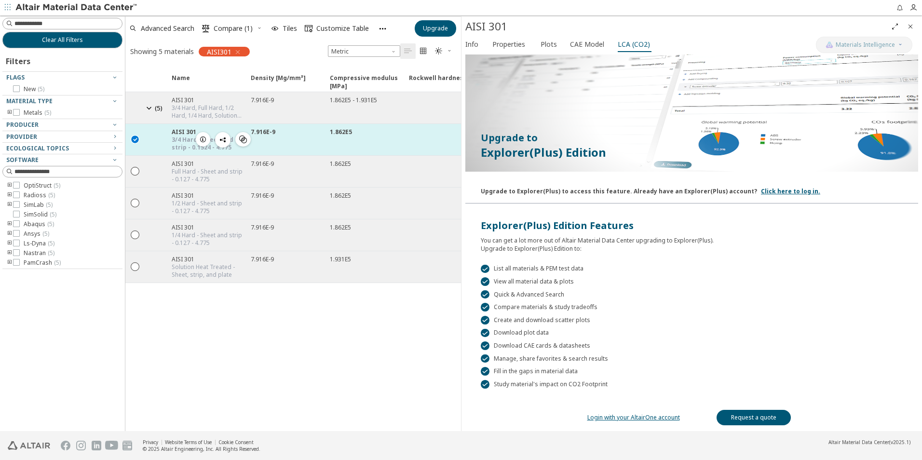
click at [398, 142] on div "1.862E5" at bounding box center [363, 139] width 79 height 31
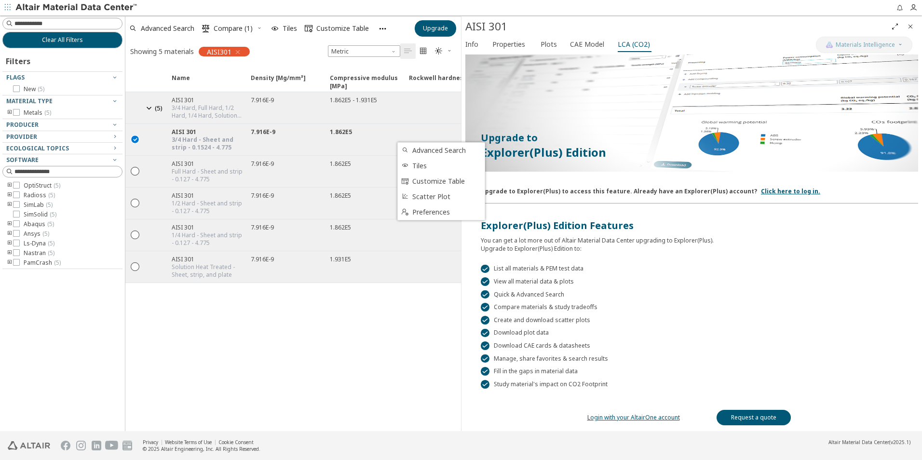
click at [789, 328] on div " List all materials & PEM test data  View all material data & plots  Quick &…" at bounding box center [692, 321] width 453 height 136
click at [648, 417] on link "Login with your AltairOne account" at bounding box center [634, 417] width 93 height 8
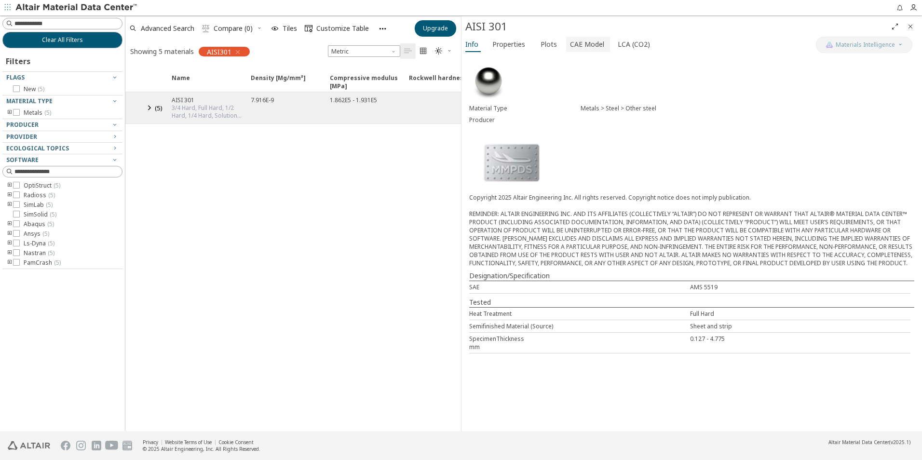
click at [575, 46] on span "CAE Model" at bounding box center [587, 44] width 34 height 15
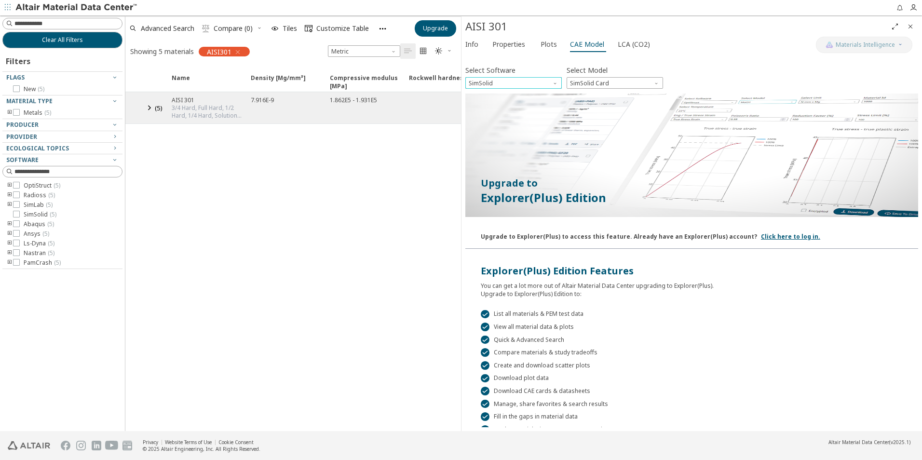
click at [556, 85] on span "Software" at bounding box center [556, 81] width 8 height 8
click at [554, 82] on span "Software" at bounding box center [556, 81] width 8 height 8
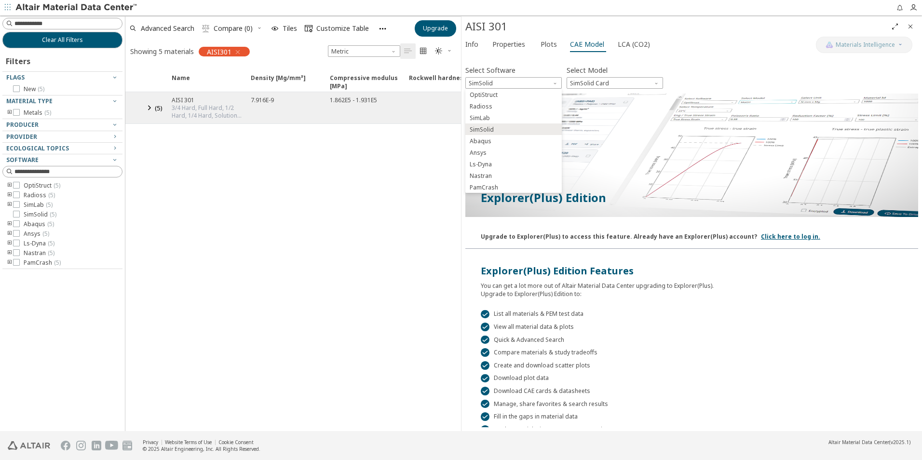
click at [794, 77] on div "Select Software SimSolid Select Model SimSolid Card" at bounding box center [692, 76] width 453 height 26
click at [656, 87] on span "SimSolid Card" at bounding box center [615, 83] width 96 height 12
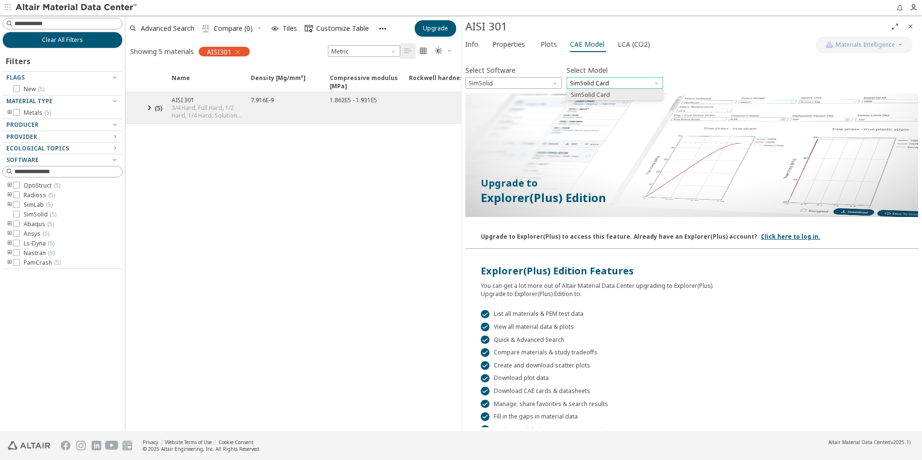
click at [656, 87] on span "SimSolid Card" at bounding box center [615, 83] width 96 height 12
click at [553, 84] on span "Software" at bounding box center [556, 81] width 8 height 8
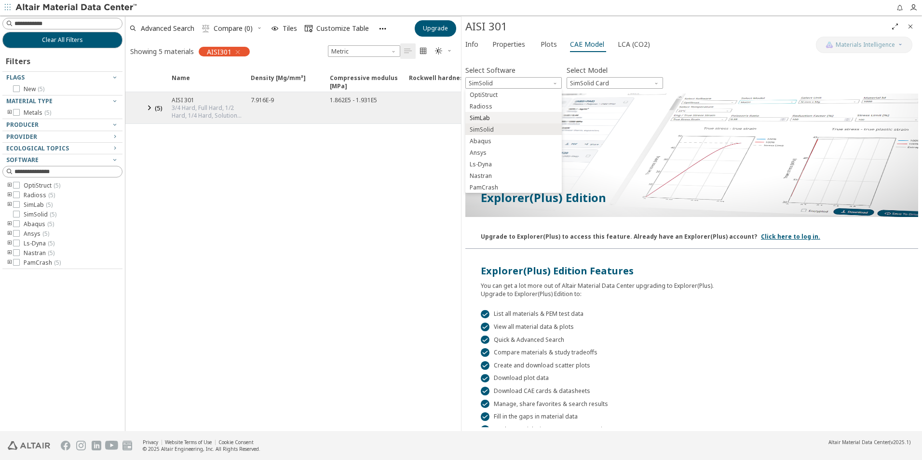
click at [520, 115] on span "SimLab" at bounding box center [513, 118] width 89 height 7
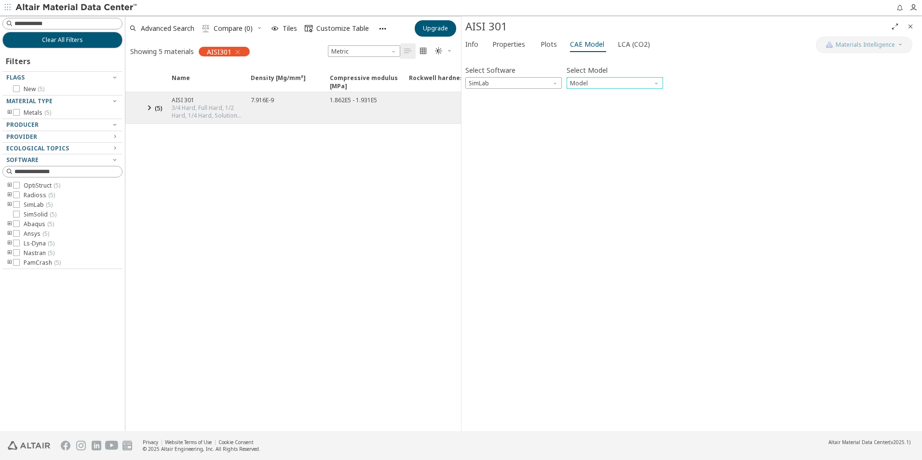
click at [656, 84] on span "Model" at bounding box center [658, 81] width 8 height 8
click at [571, 136] on div "Select Software SimLab Select Model Model Invalid data. Please check your input." at bounding box center [692, 242] width 453 height 369
click at [147, 109] on icon at bounding box center [149, 108] width 12 height 12
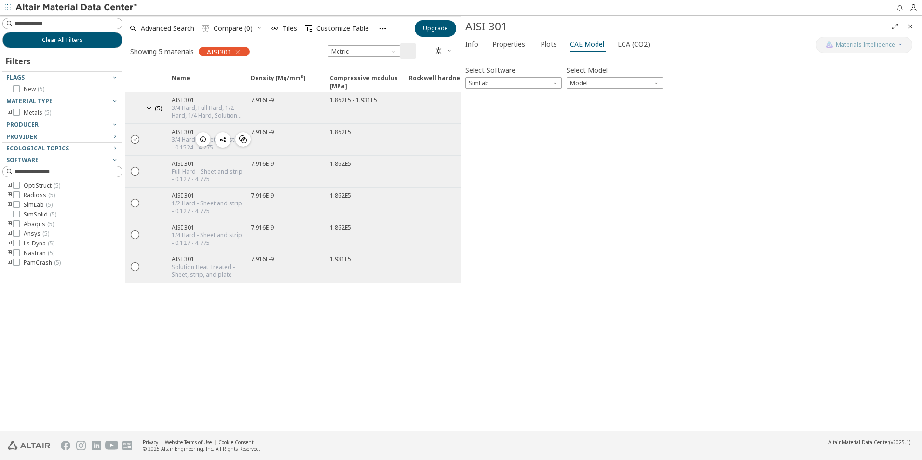
click at [136, 138] on icon "" at bounding box center [135, 139] width 9 height 9
drag, startPoint x: 669, startPoint y: 145, endPoint x: 660, endPoint y: 141, distance: 9.9
click at [668, 145] on div "Select Software SimLab Select Model Model Invalid data. Please check your input." at bounding box center [692, 242] width 453 height 369
click at [553, 83] on span "Software" at bounding box center [556, 81] width 8 height 8
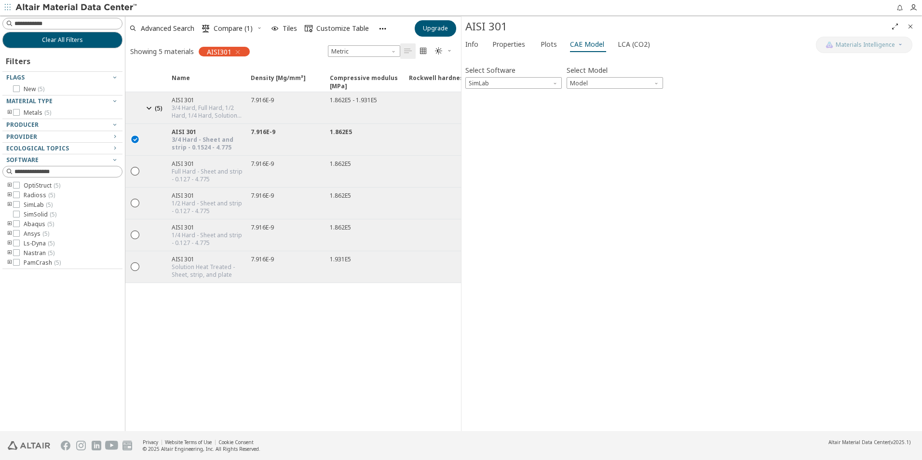
click at [582, 176] on div "Select Software SimLab Select Model Model Invalid data. Please check your input." at bounding box center [692, 242] width 453 height 369
